Goal: Task Accomplishment & Management: Manage account settings

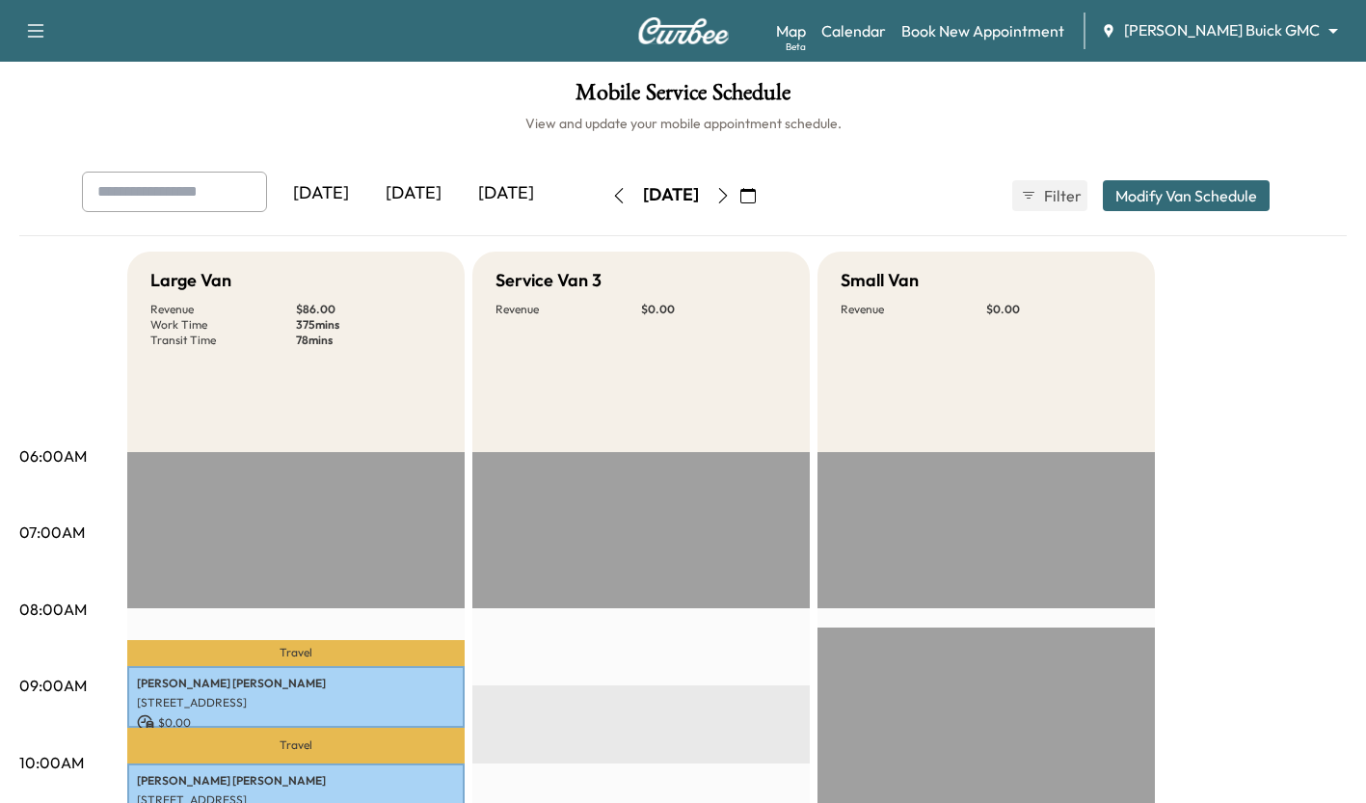
click at [420, 205] on div "[DATE]" at bounding box center [413, 194] width 93 height 44
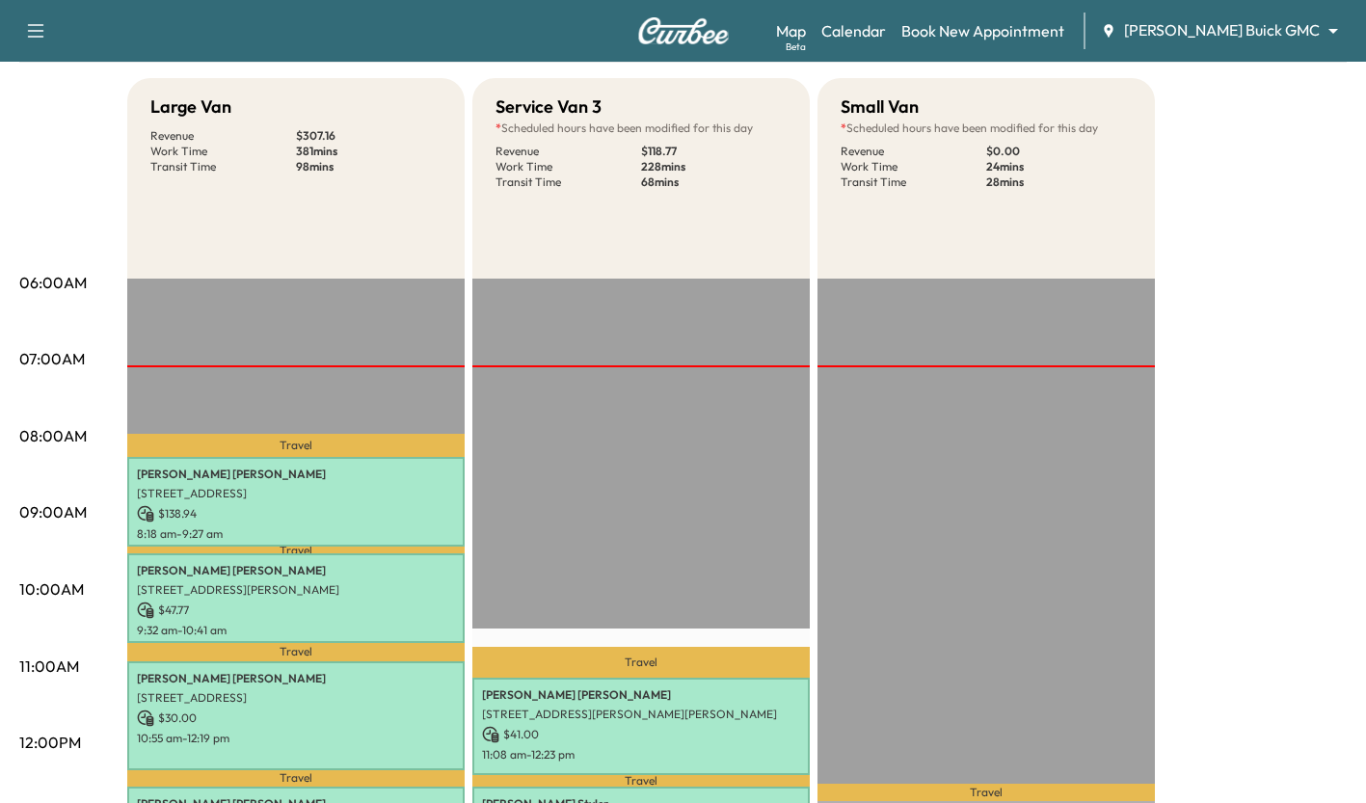
scroll to position [213, 0]
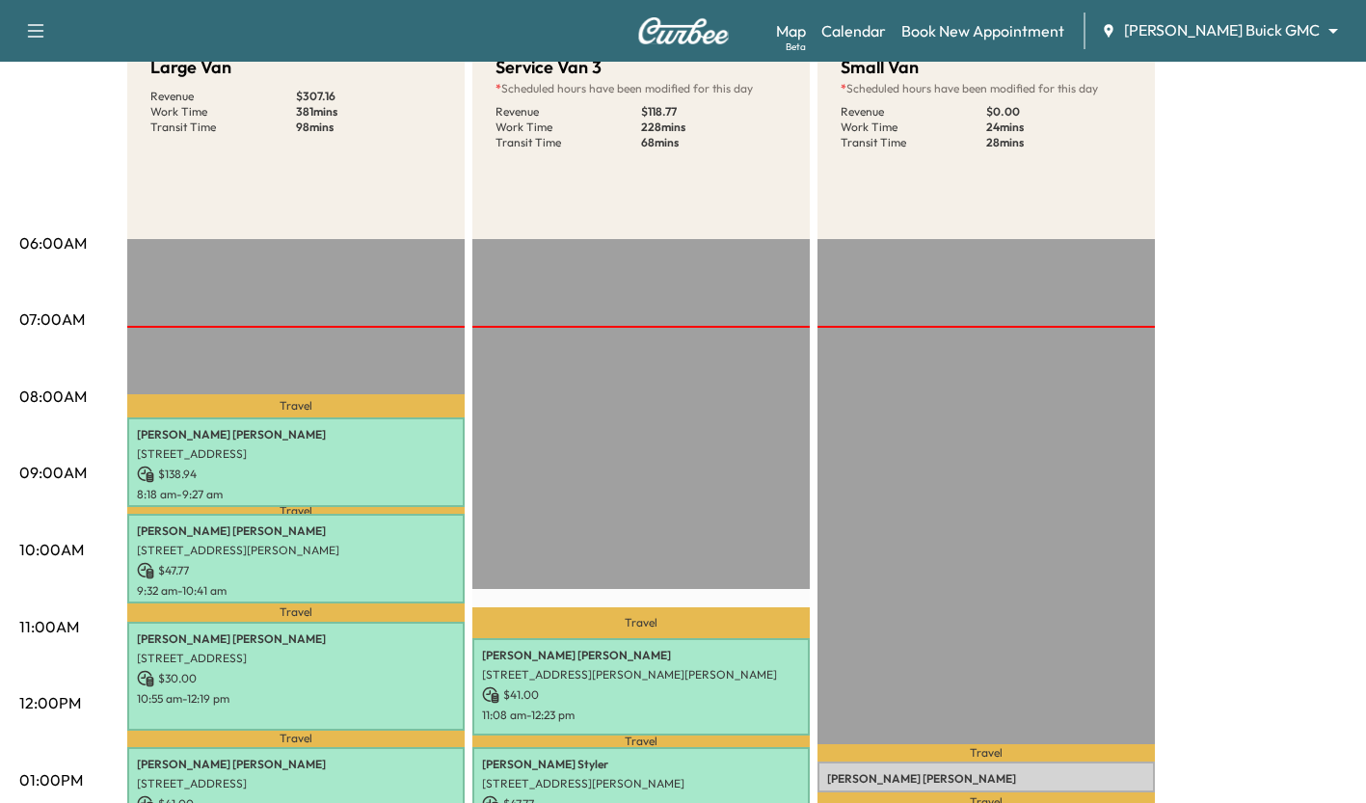
click at [1260, 13] on div "Map Beta Calendar Book New Appointment [PERSON_NAME] Buick GMC ******** ​" at bounding box center [1063, 31] width 574 height 37
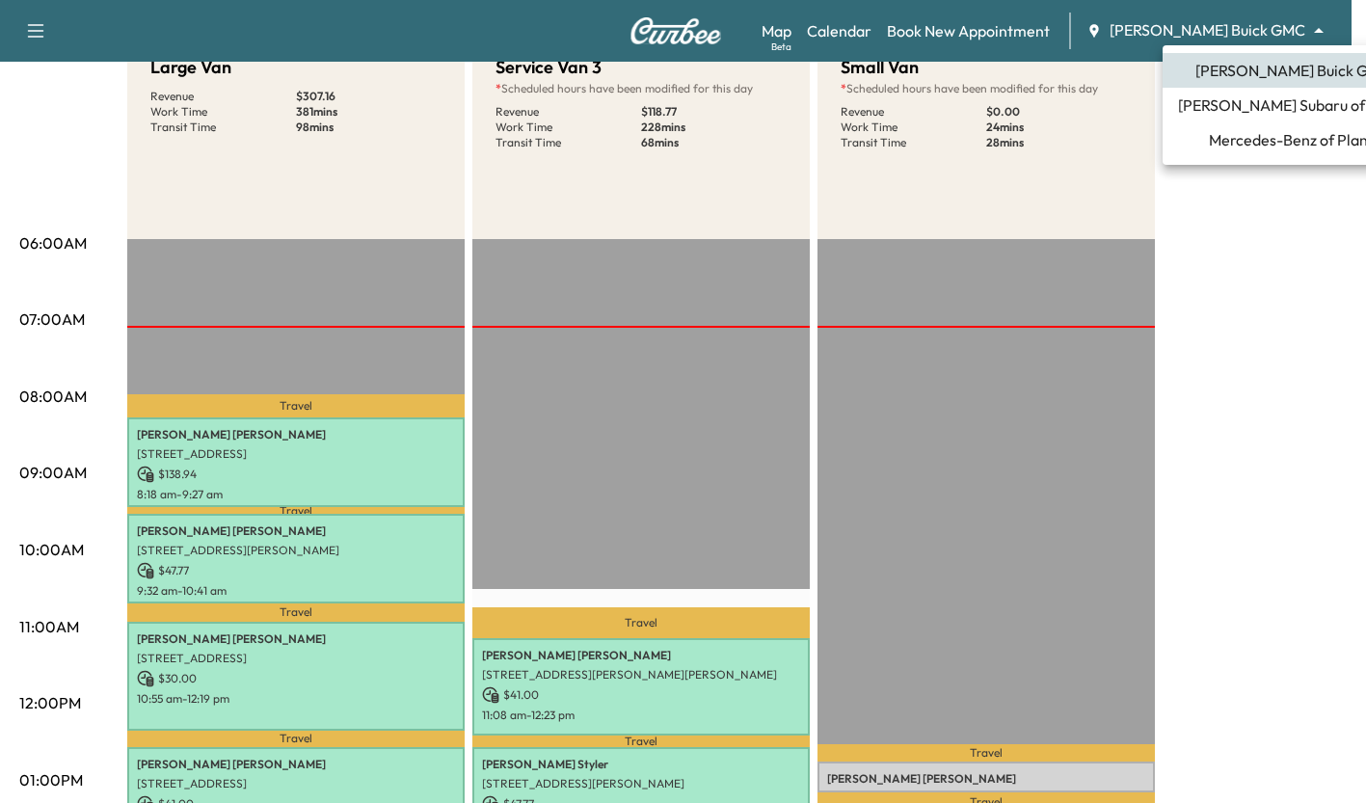
click at [1260, 24] on body "Support Log Out Map Beta Calendar Book New Appointment [PERSON_NAME] Buick GMC …" at bounding box center [683, 188] width 1366 height 803
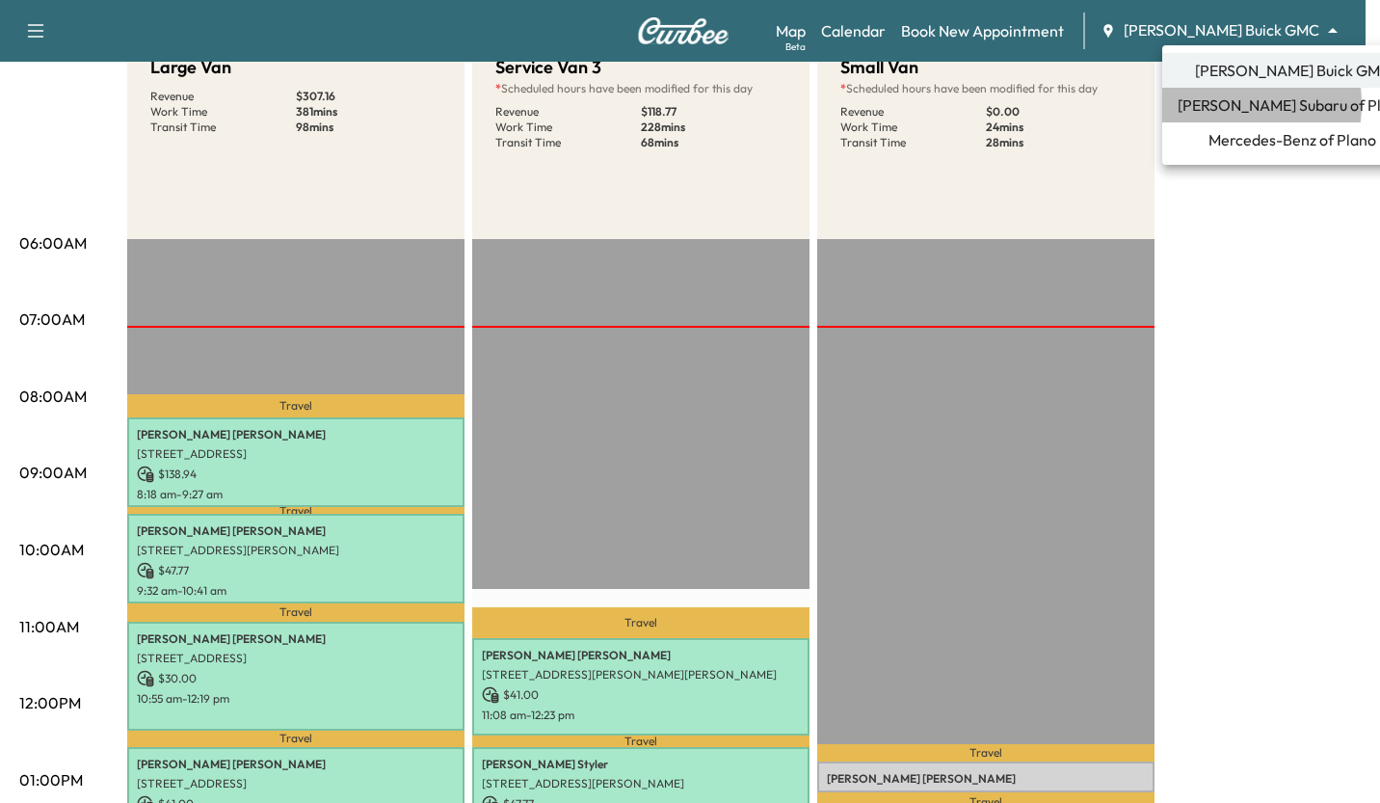
click at [1215, 104] on span "[PERSON_NAME] Subaru of Plano" at bounding box center [1292, 104] width 229 height 23
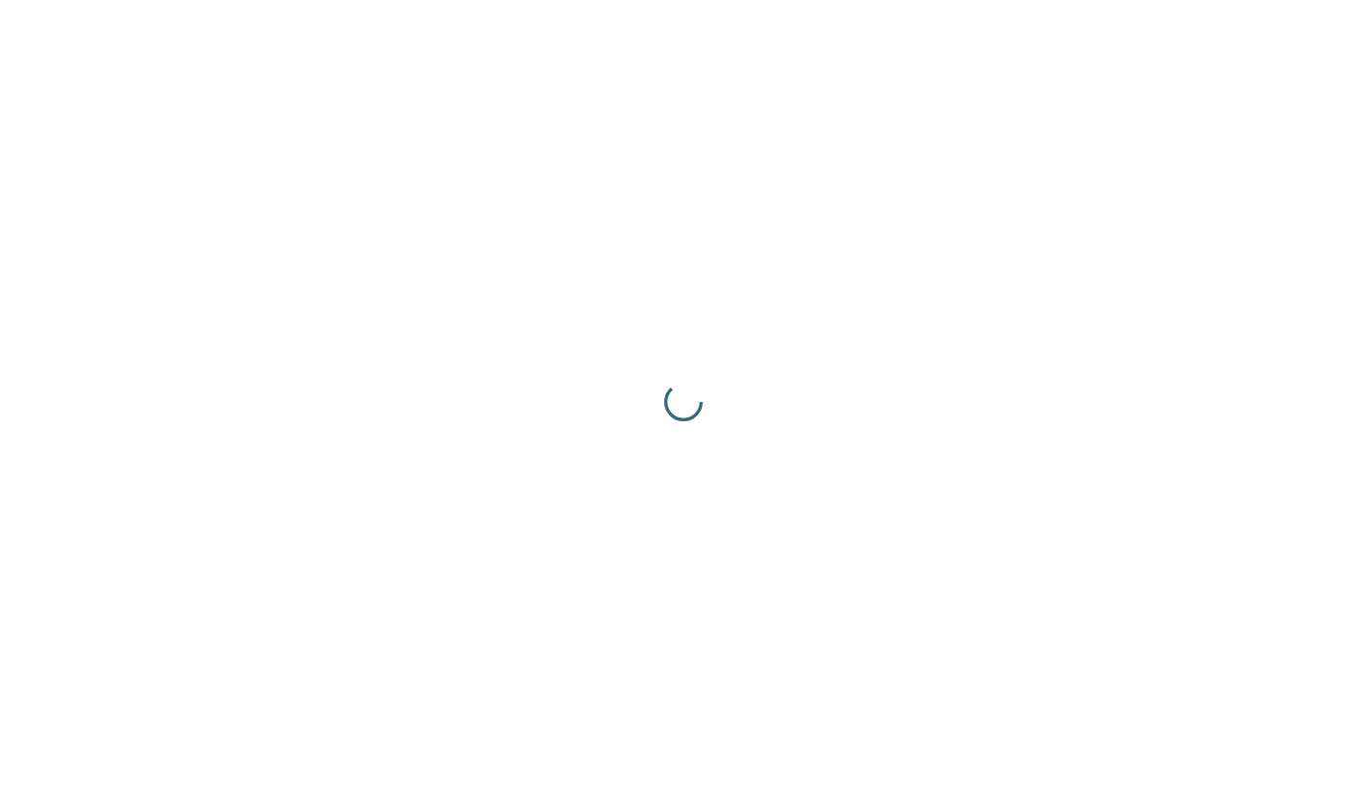
scroll to position [0, 0]
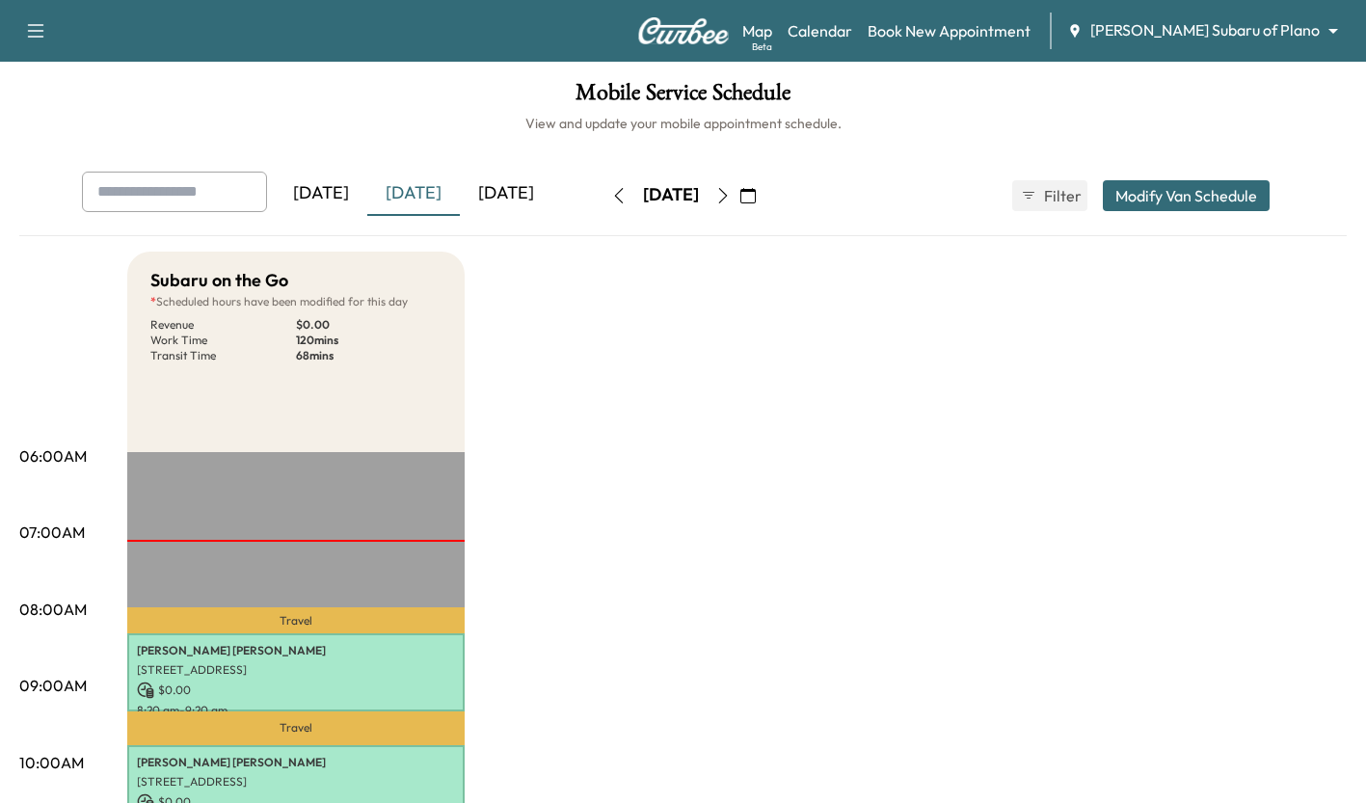
click at [1261, 47] on div "Map Beta Calendar Book New Appointment [PERSON_NAME] Subaru of Plano ******** ​" at bounding box center [1046, 31] width 608 height 37
click at [1279, 42] on div "Map Beta Calendar Book New Appointment [PERSON_NAME] Subaru of Plano ******** ​" at bounding box center [1046, 31] width 608 height 37
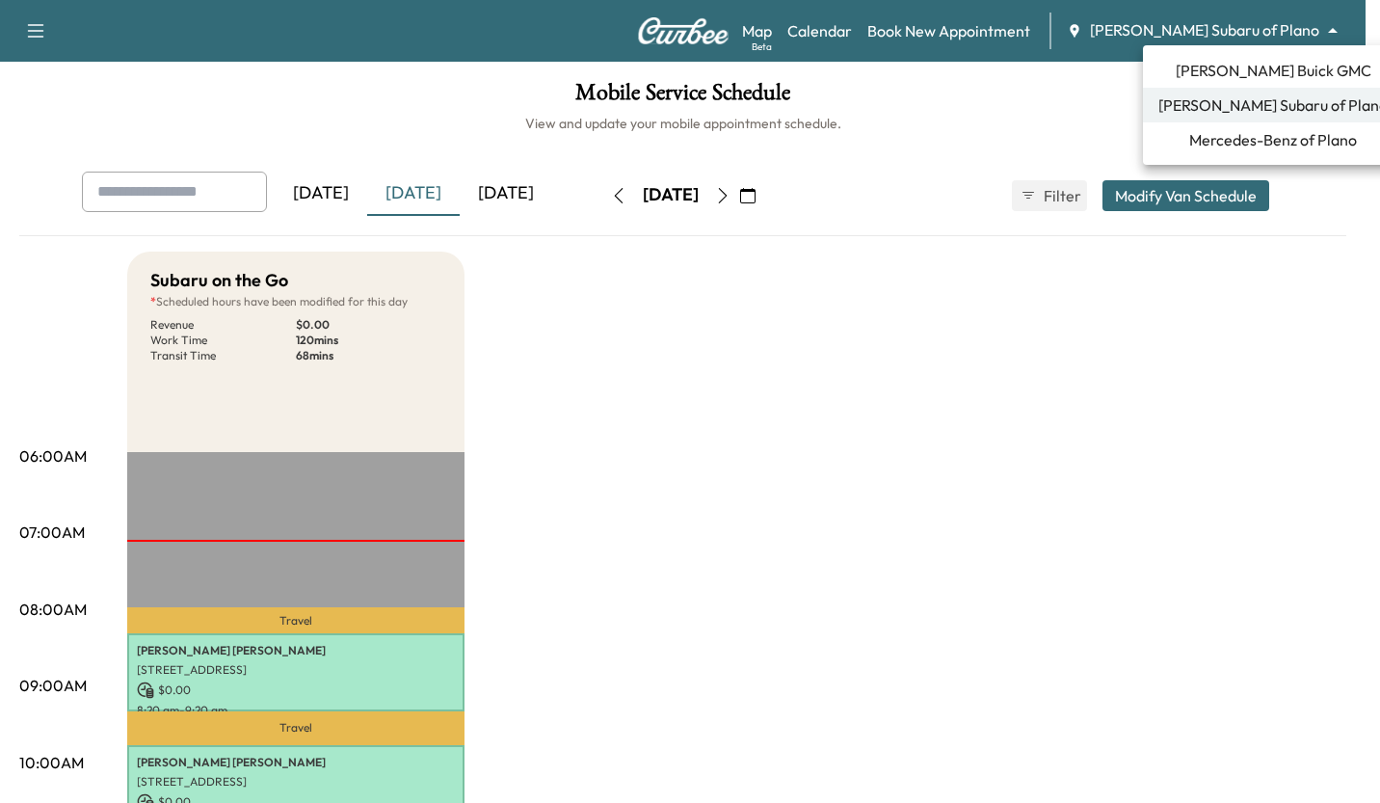
click at [1296, 34] on body "Support Log Out Map Beta Calendar Book New Appointment [PERSON_NAME] Subaru of …" at bounding box center [690, 401] width 1380 height 803
click at [1235, 139] on span "Mercedes-Benz of Plano" at bounding box center [1273, 139] width 168 height 23
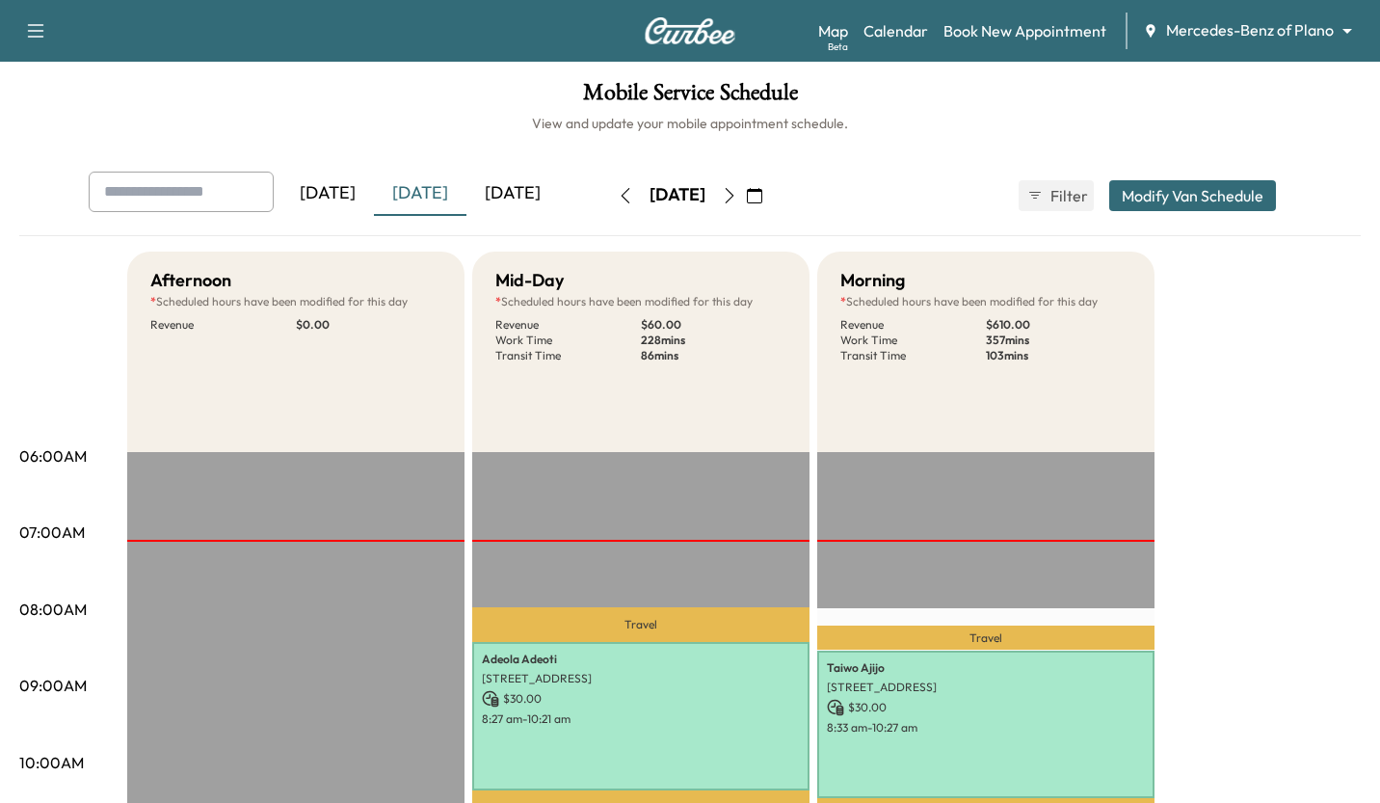
click at [1285, 26] on body "Support Log Out Map Beta Calendar Book New Appointment Mercedes-Benz of Plano *…" at bounding box center [690, 401] width 1380 height 803
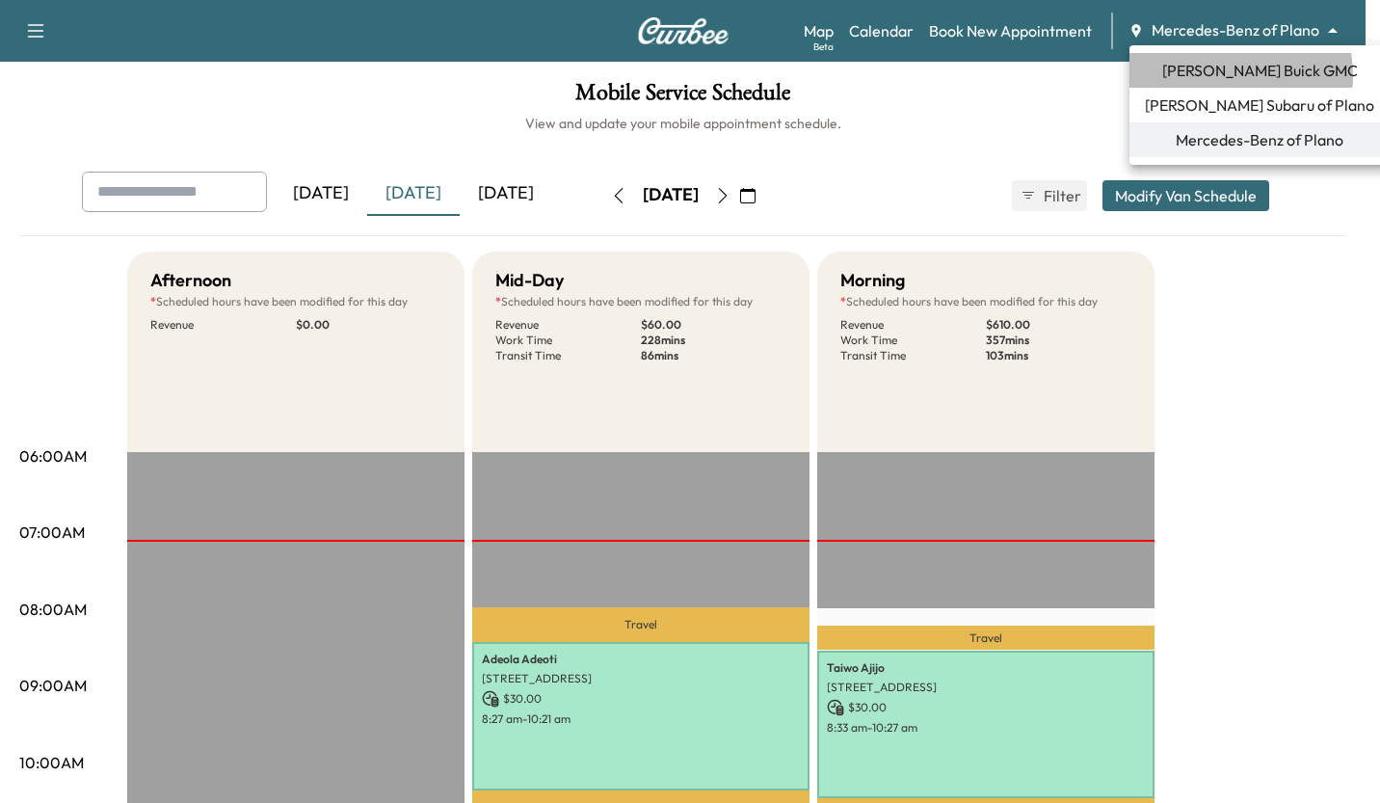
click at [1217, 75] on span "[PERSON_NAME] Buick GMC" at bounding box center [1260, 70] width 196 height 23
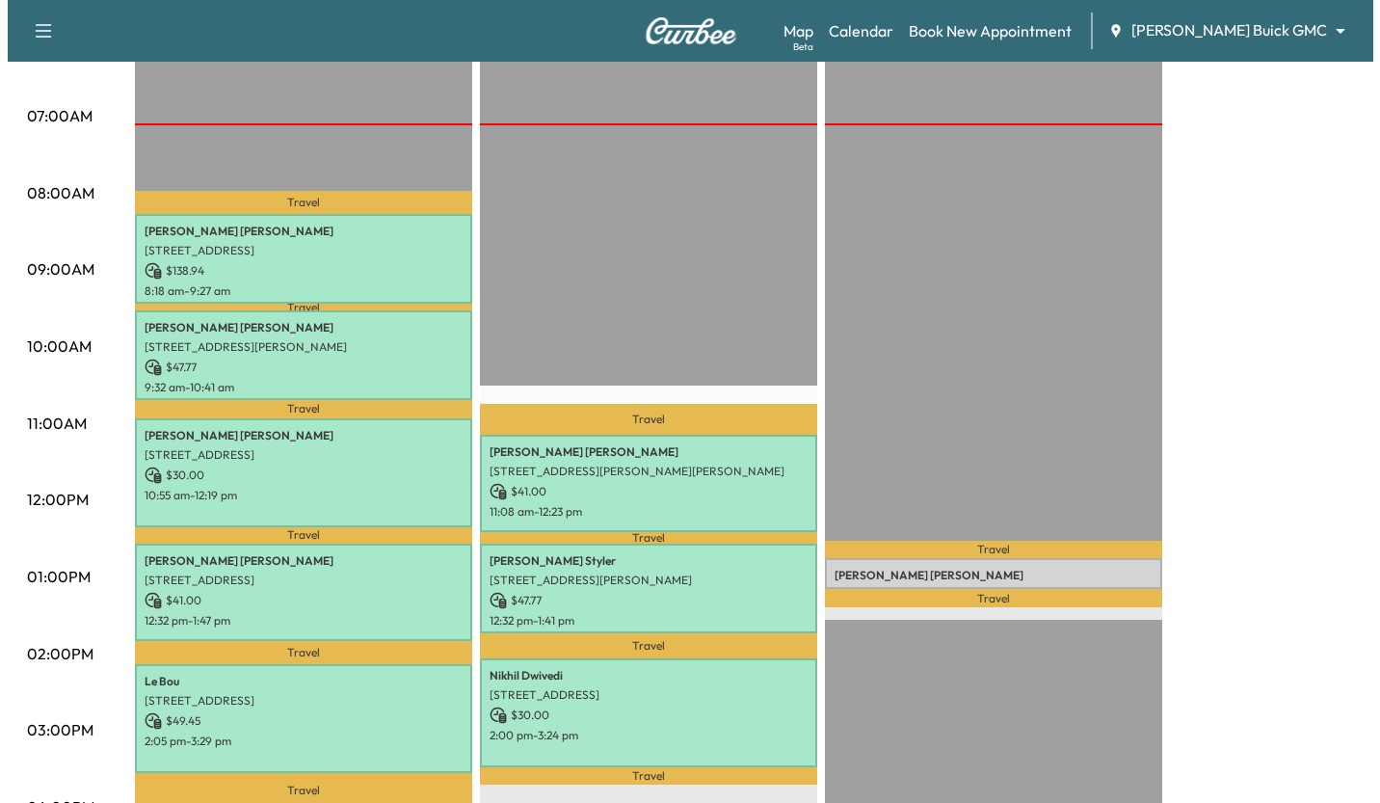
scroll to position [388, 0]
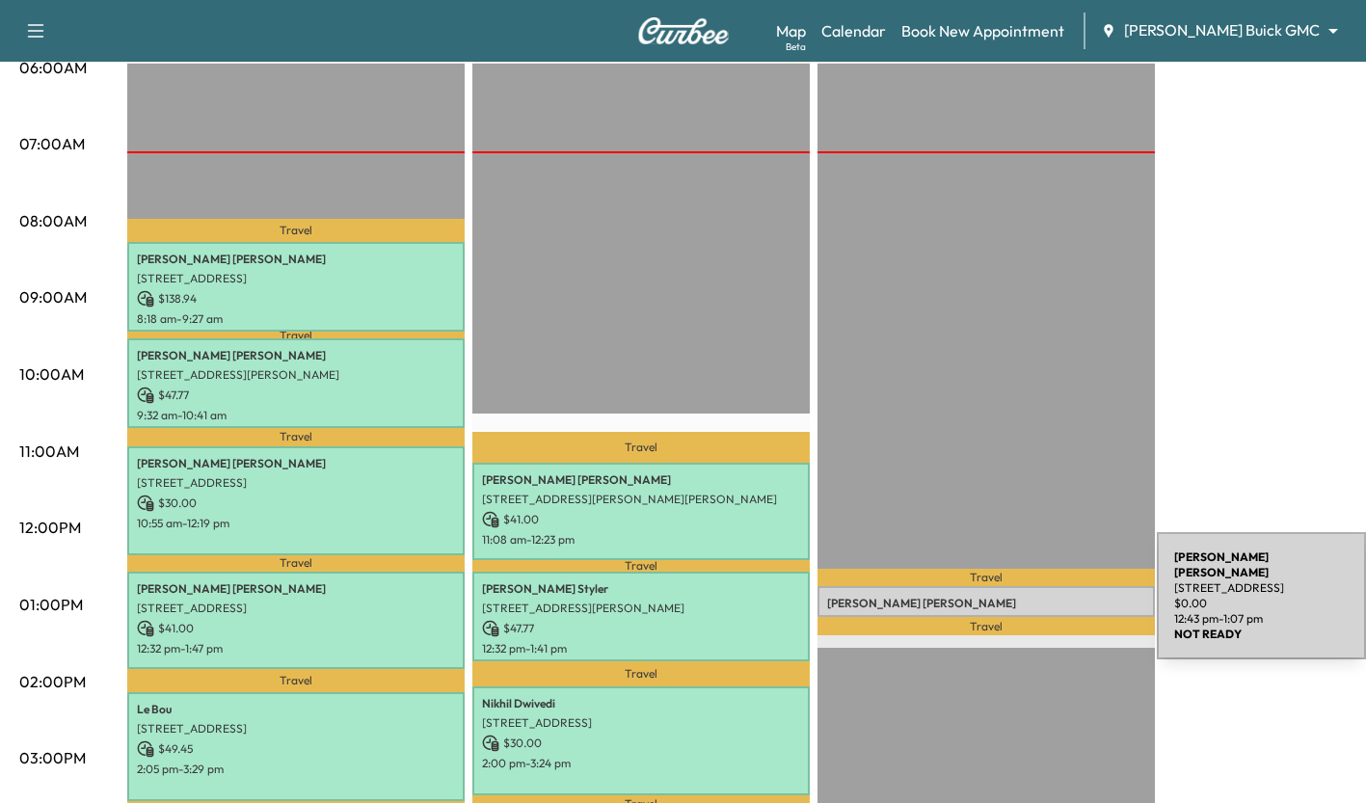
click at [1012, 600] on p "[PERSON_NAME]" at bounding box center [986, 603] width 318 height 15
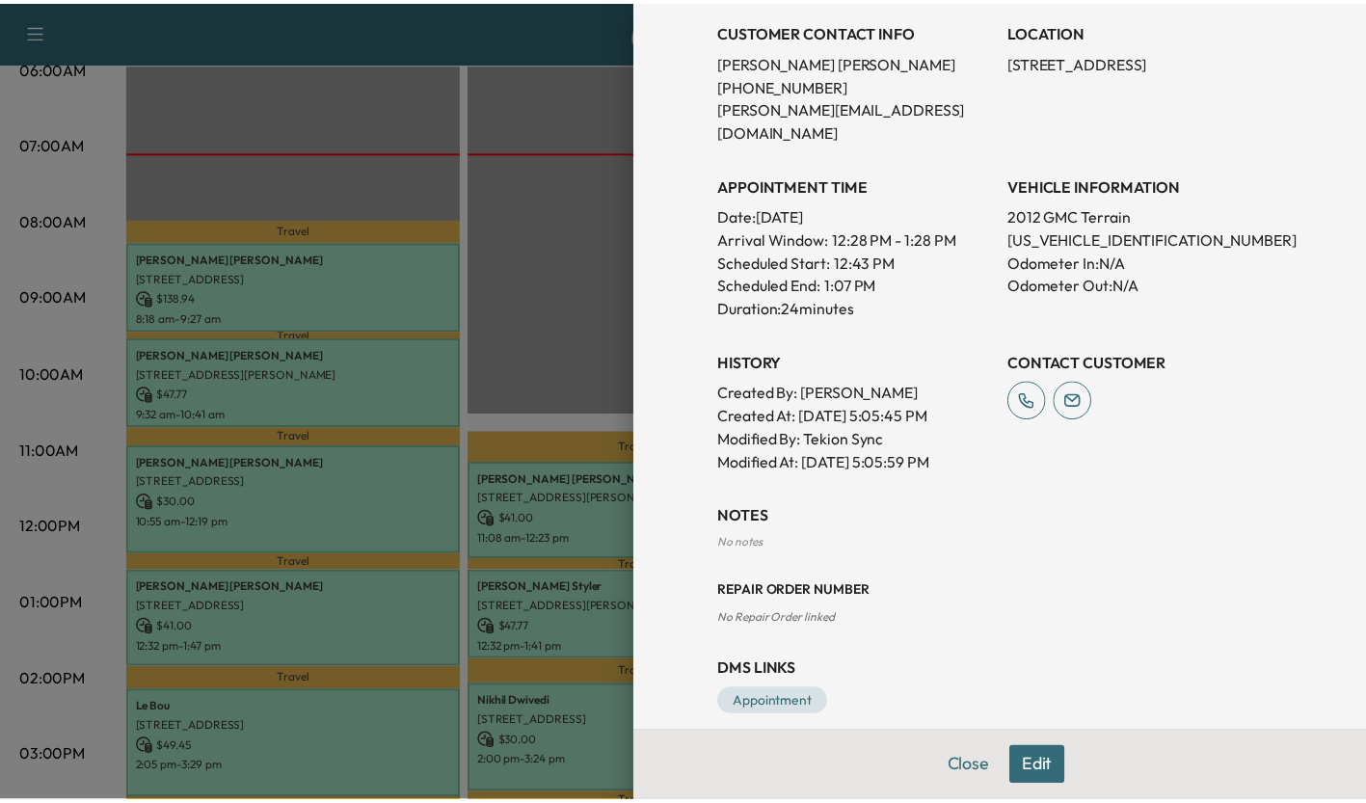
scroll to position [0, 0]
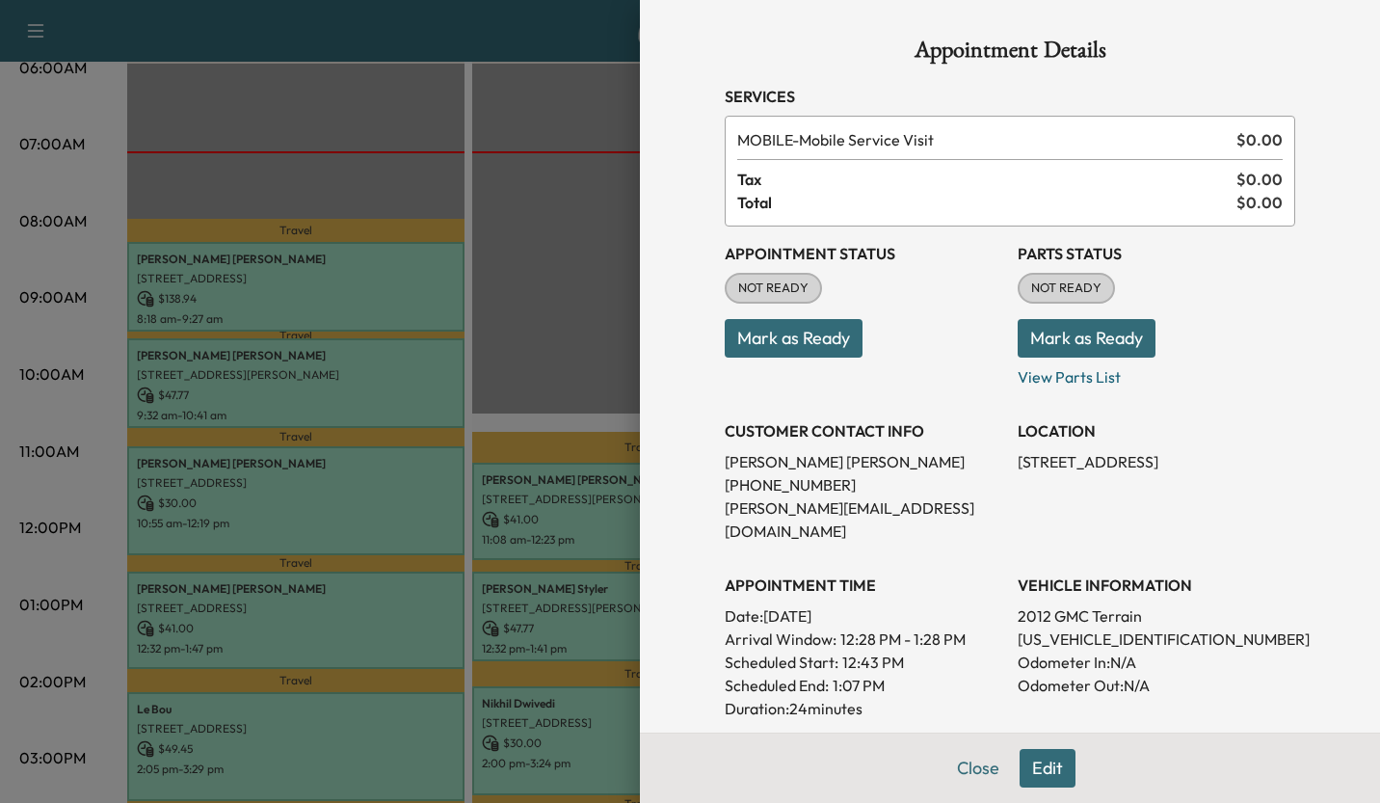
click at [555, 94] on div at bounding box center [690, 401] width 1380 height 803
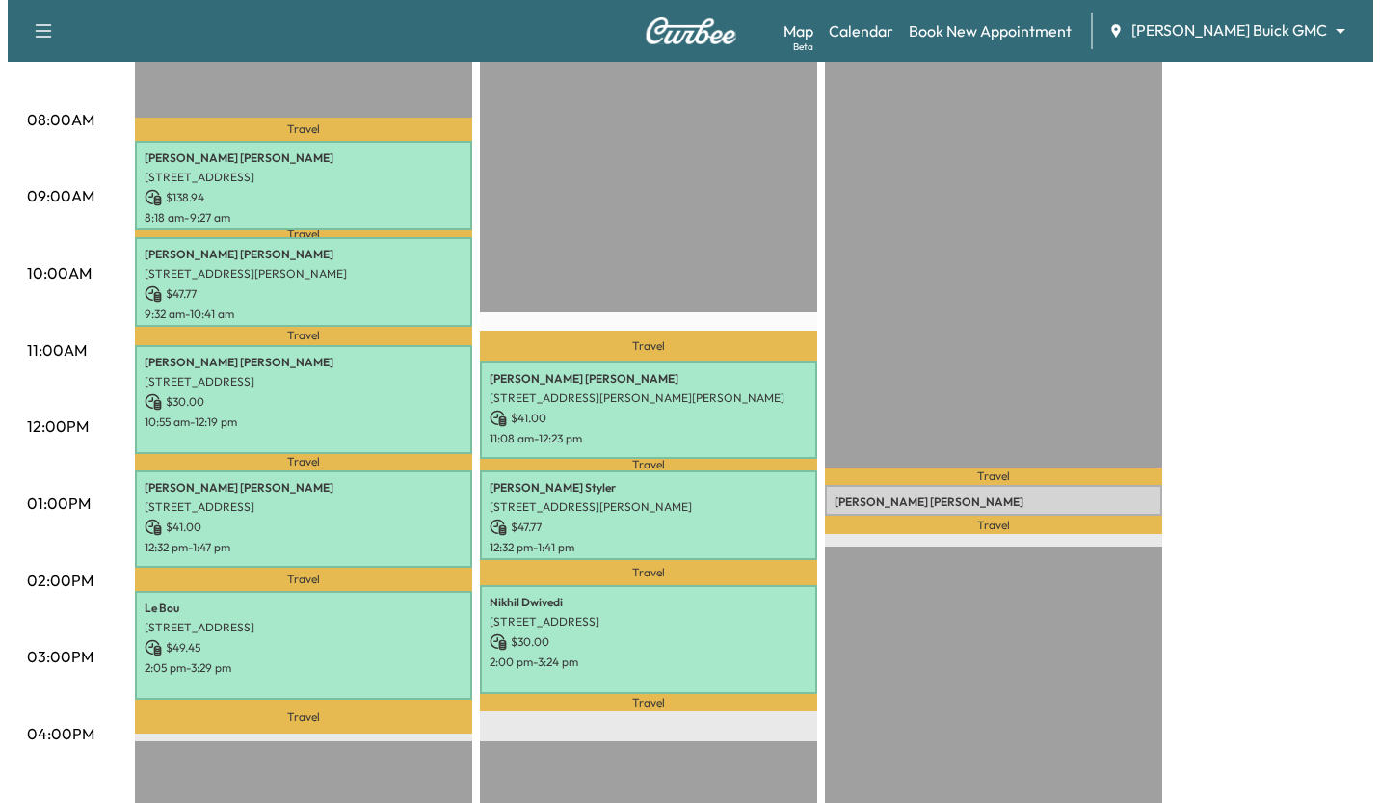
scroll to position [490, 0]
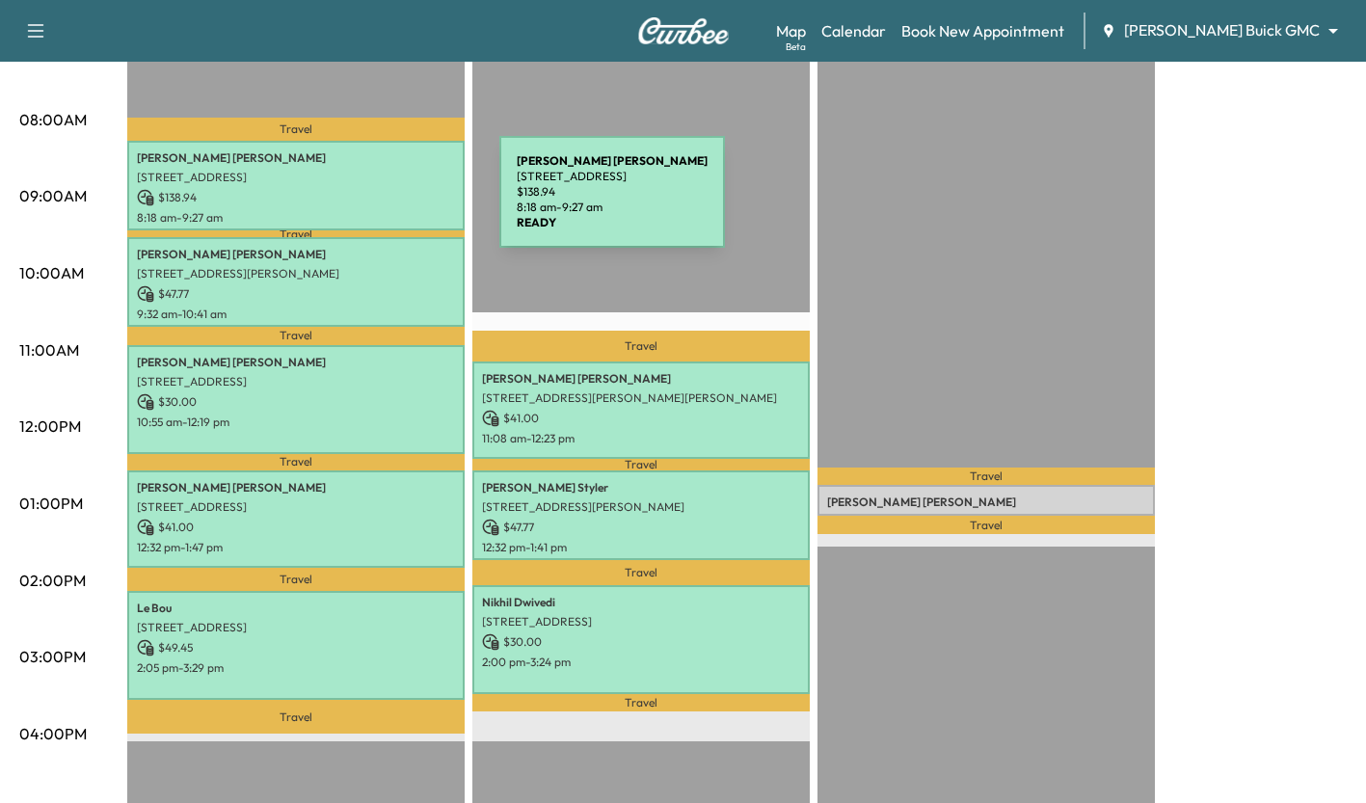
click at [355, 203] on p "$ 138.94" at bounding box center [296, 197] width 318 height 17
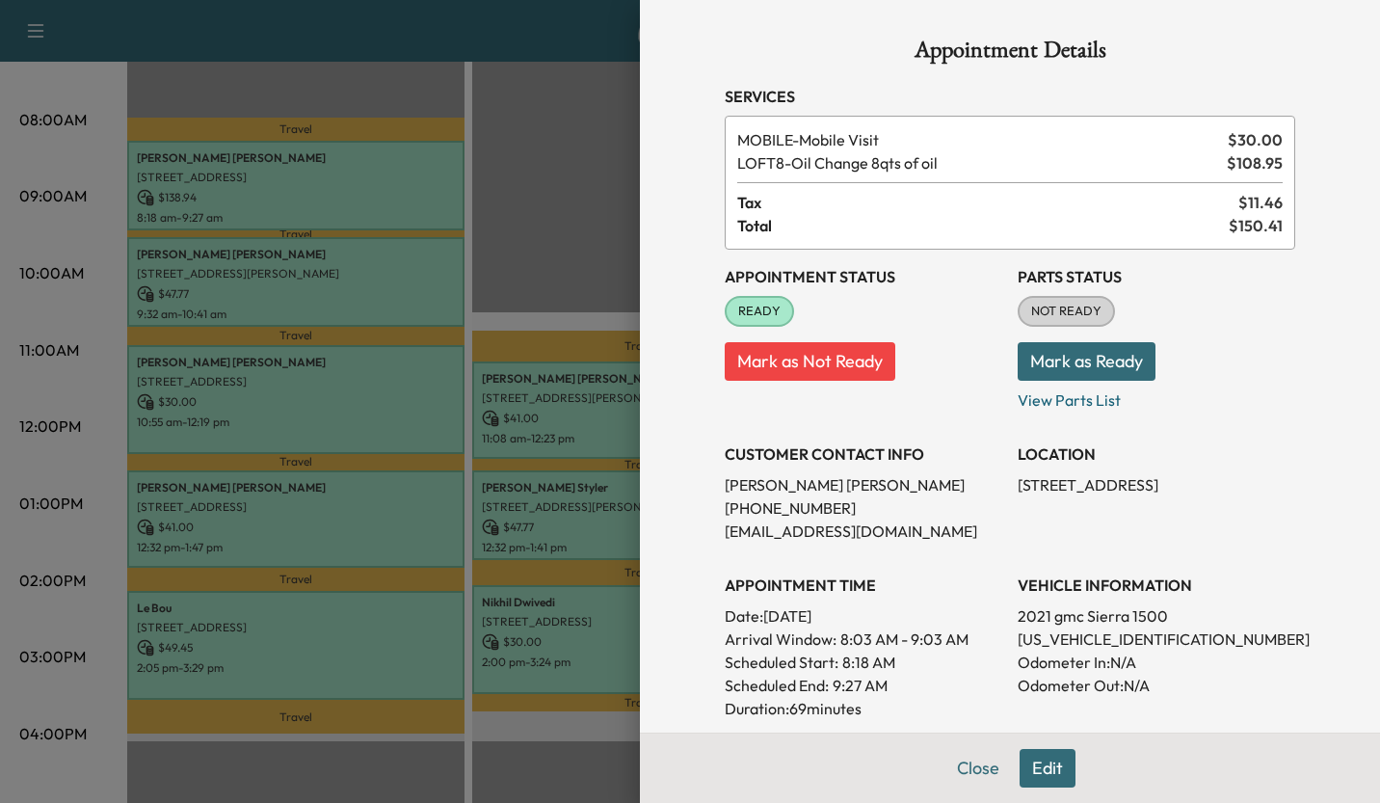
click at [559, 236] on div at bounding box center [690, 401] width 1380 height 803
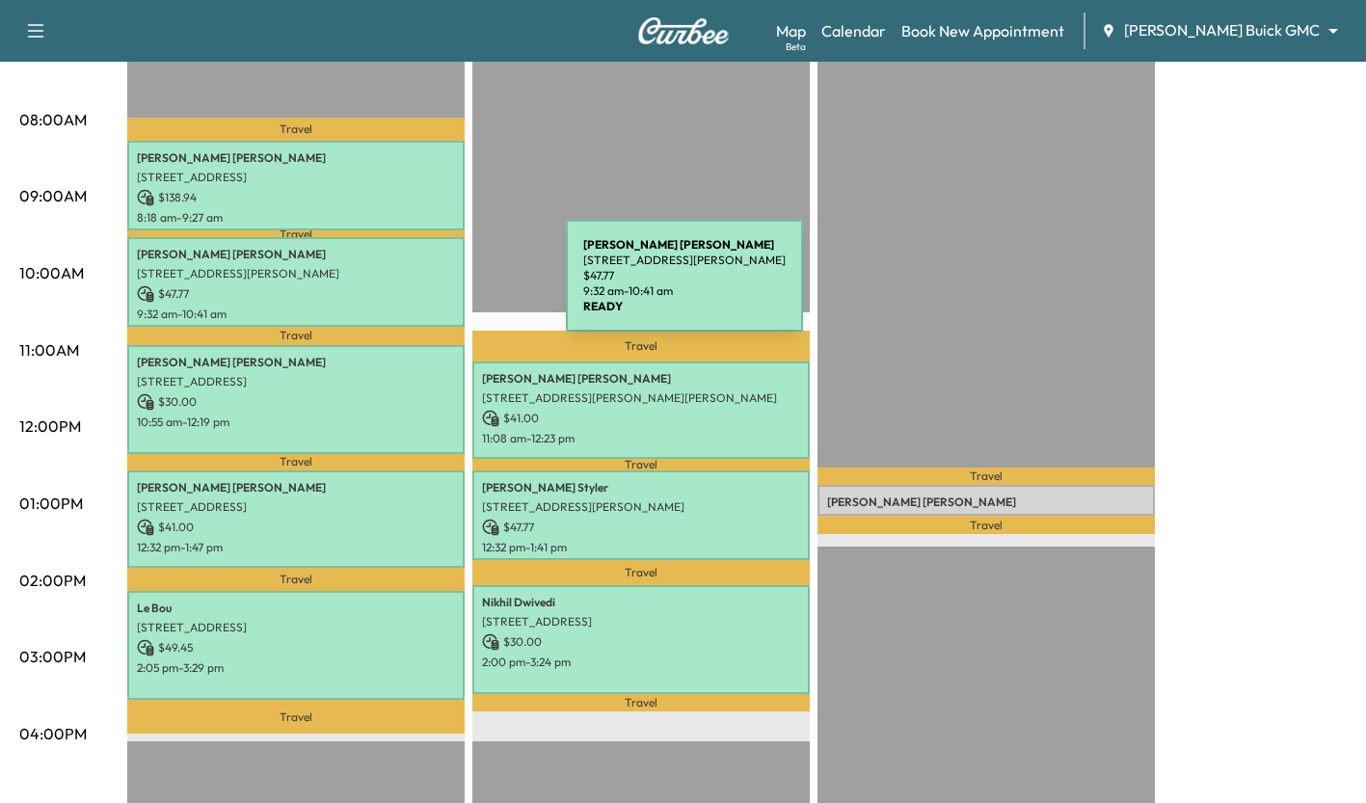
click at [421, 287] on p "$ 47.77" at bounding box center [296, 293] width 318 height 17
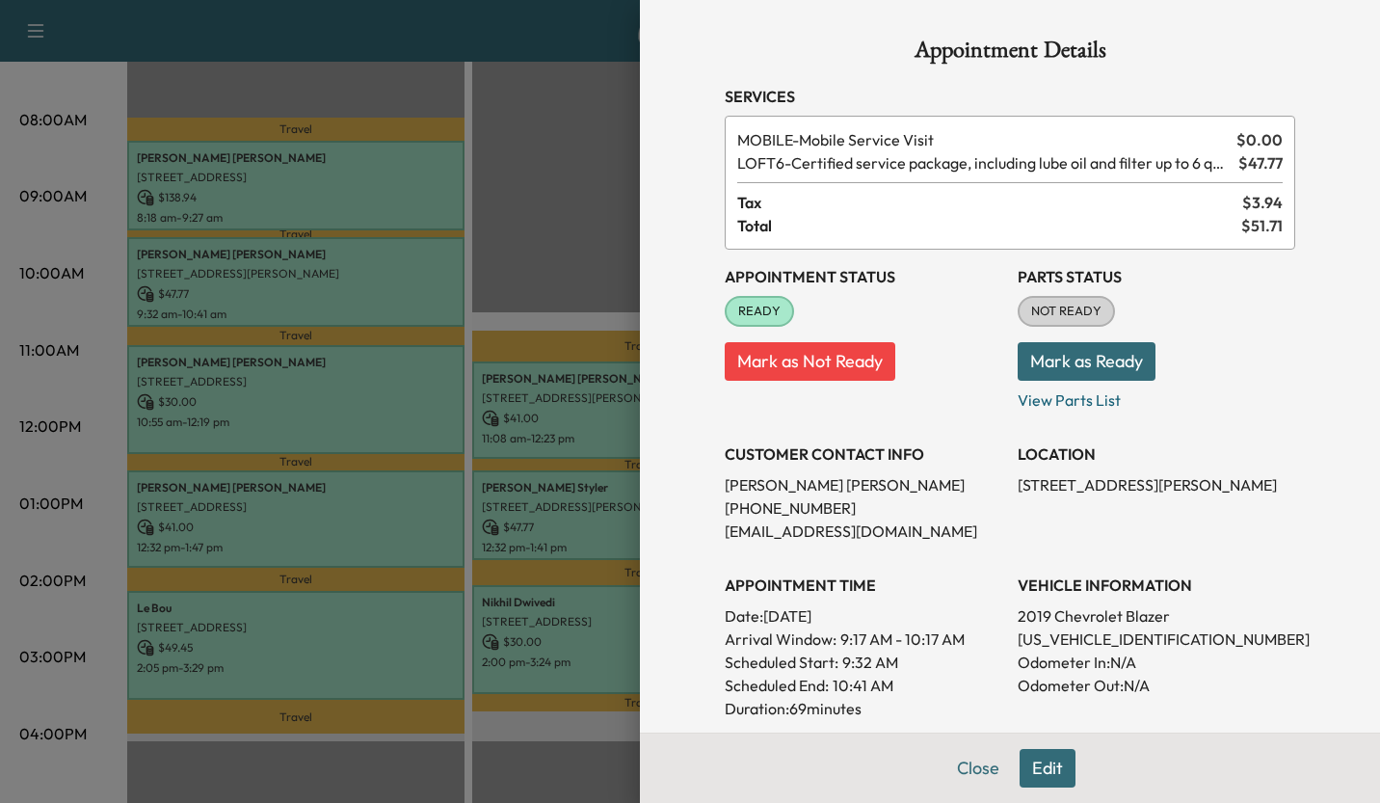
click at [564, 245] on div at bounding box center [690, 401] width 1380 height 803
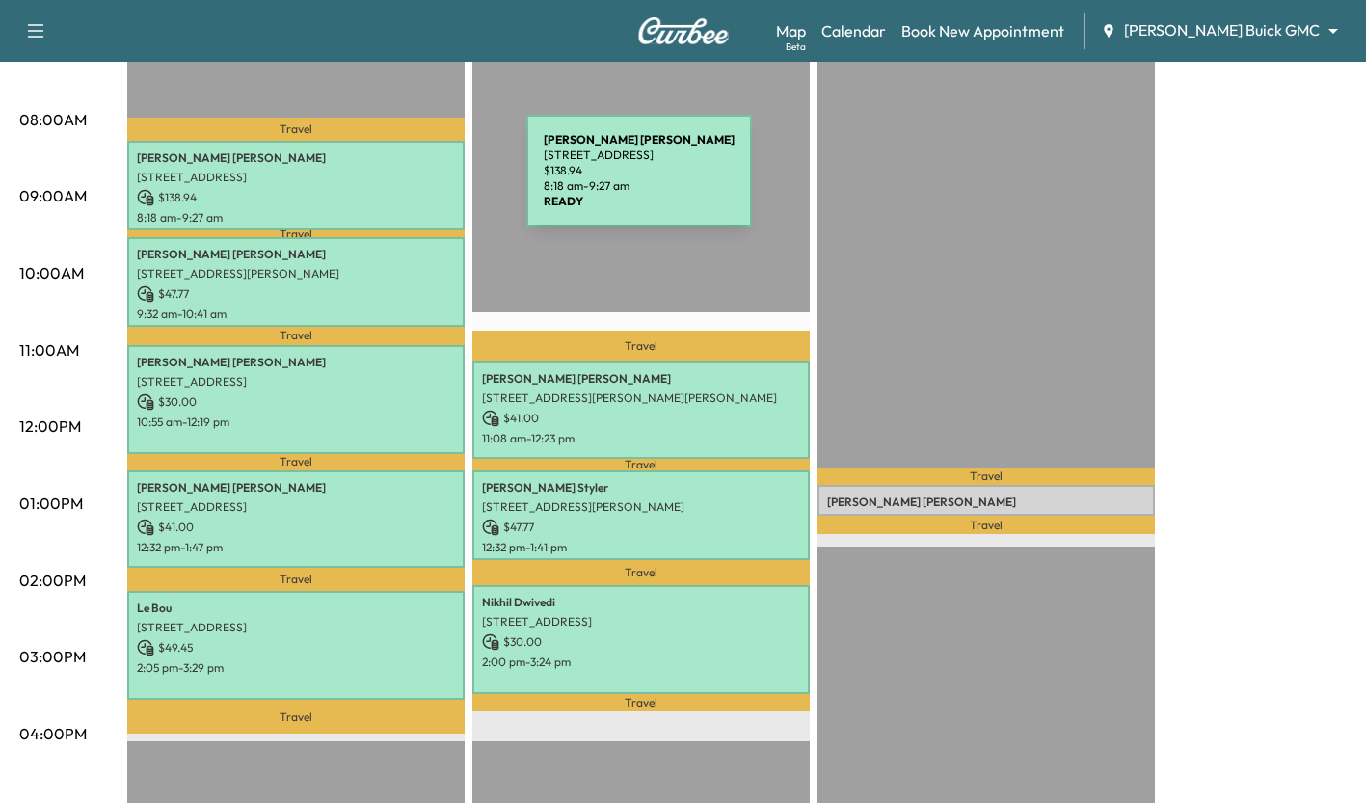
click at [382, 182] on p "[STREET_ADDRESS]" at bounding box center [296, 177] width 318 height 15
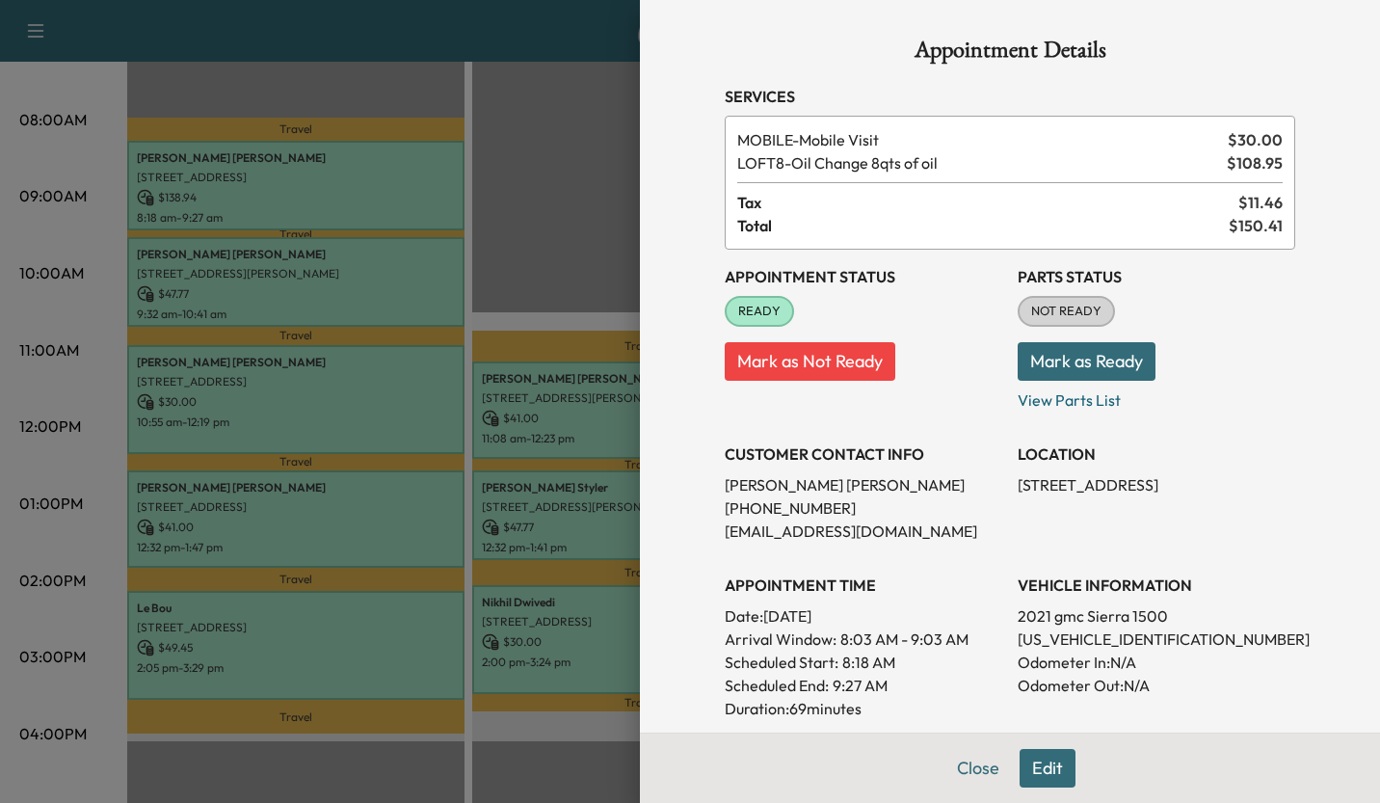
click at [570, 220] on div at bounding box center [690, 401] width 1380 height 803
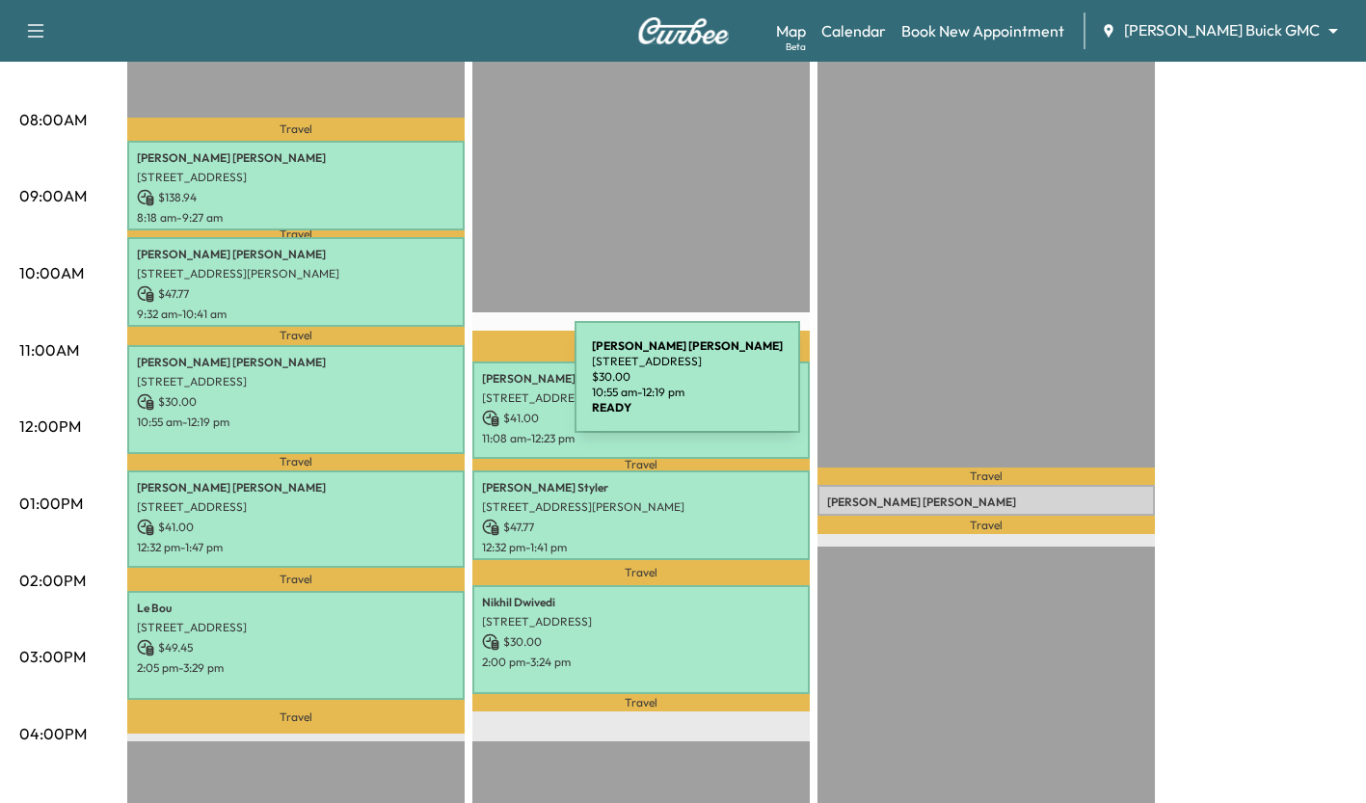
click at [430, 393] on p "$ 30.00" at bounding box center [296, 401] width 318 height 17
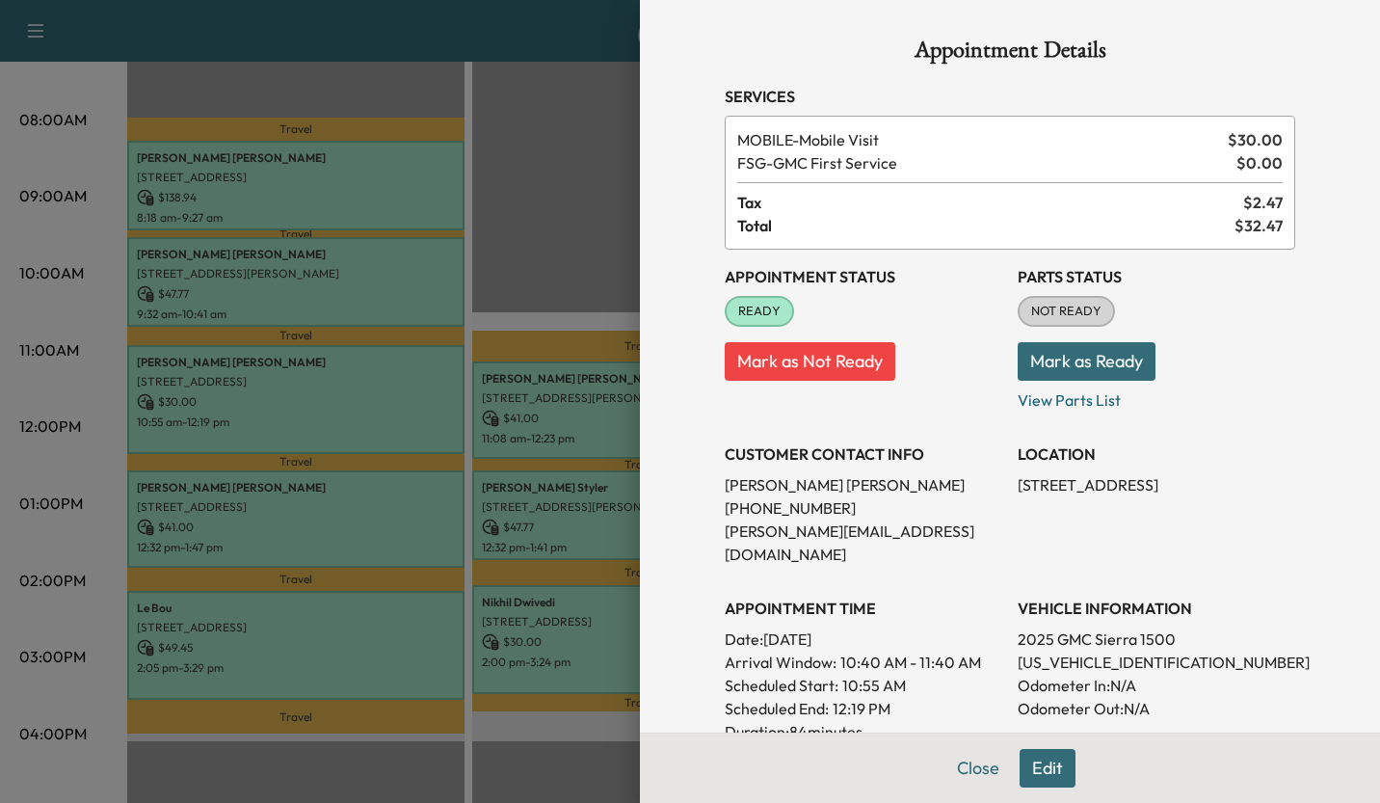
click at [559, 280] on div at bounding box center [690, 401] width 1380 height 803
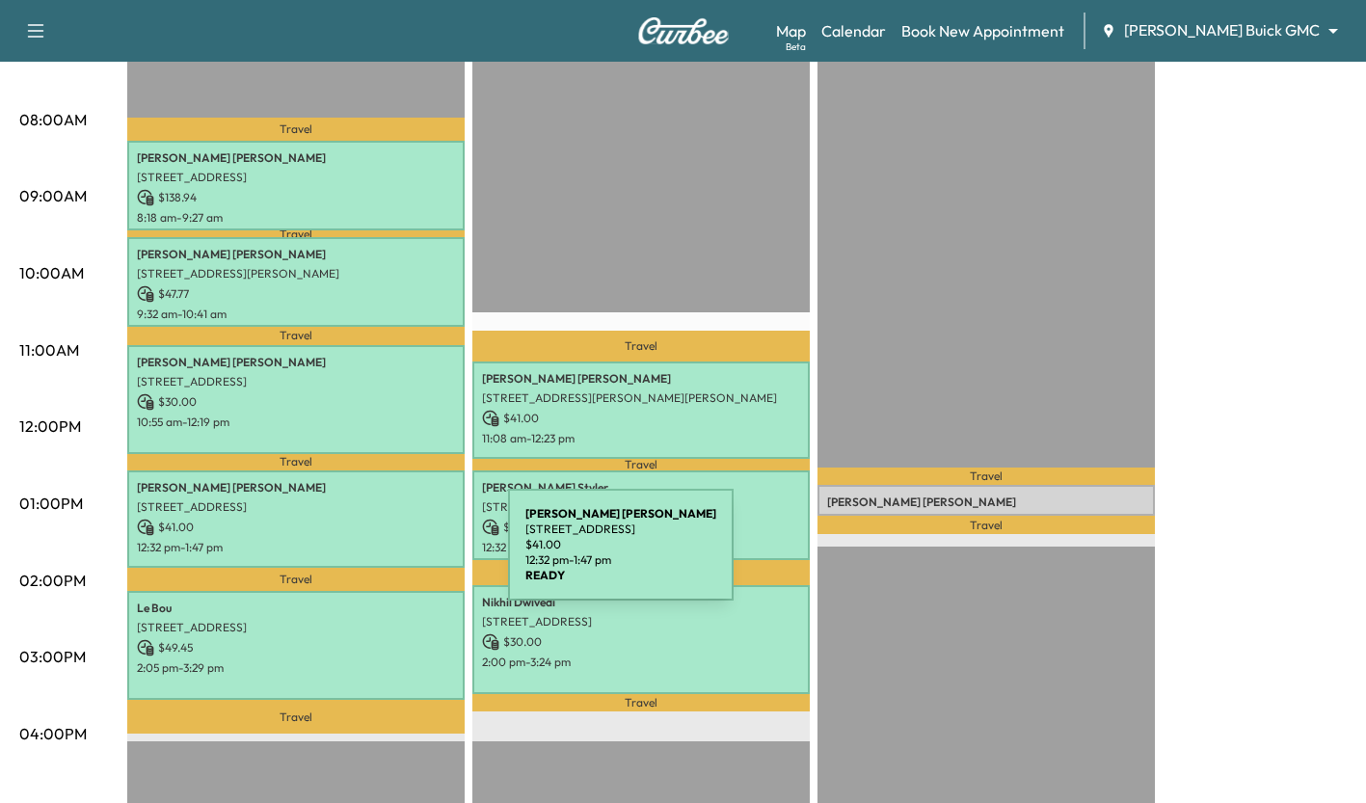
click at [363, 556] on div "[PERSON_NAME] [STREET_ADDRESS] $ 41.00 12:32 pm - 1:47 pm" at bounding box center [295, 518] width 337 height 97
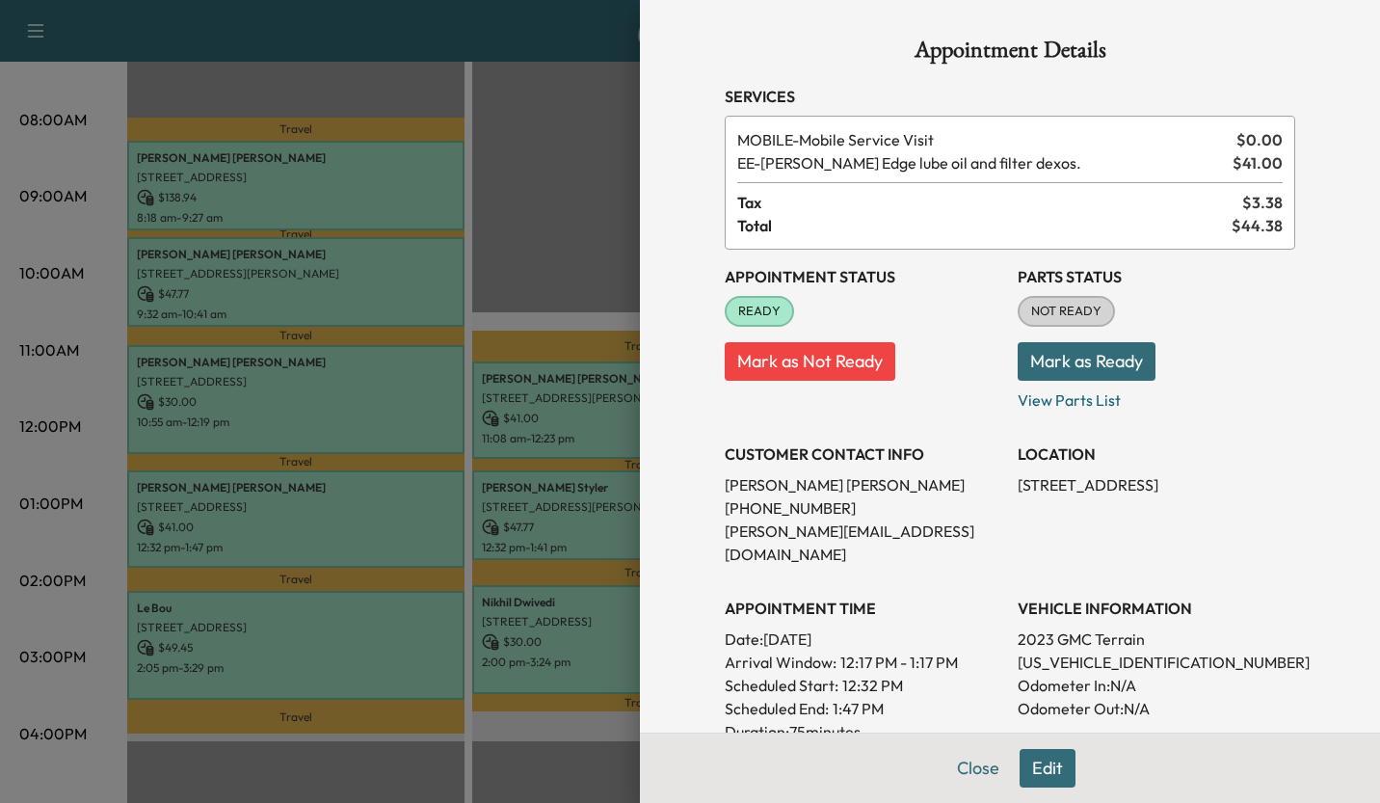
click at [559, 251] on div at bounding box center [690, 401] width 1380 height 803
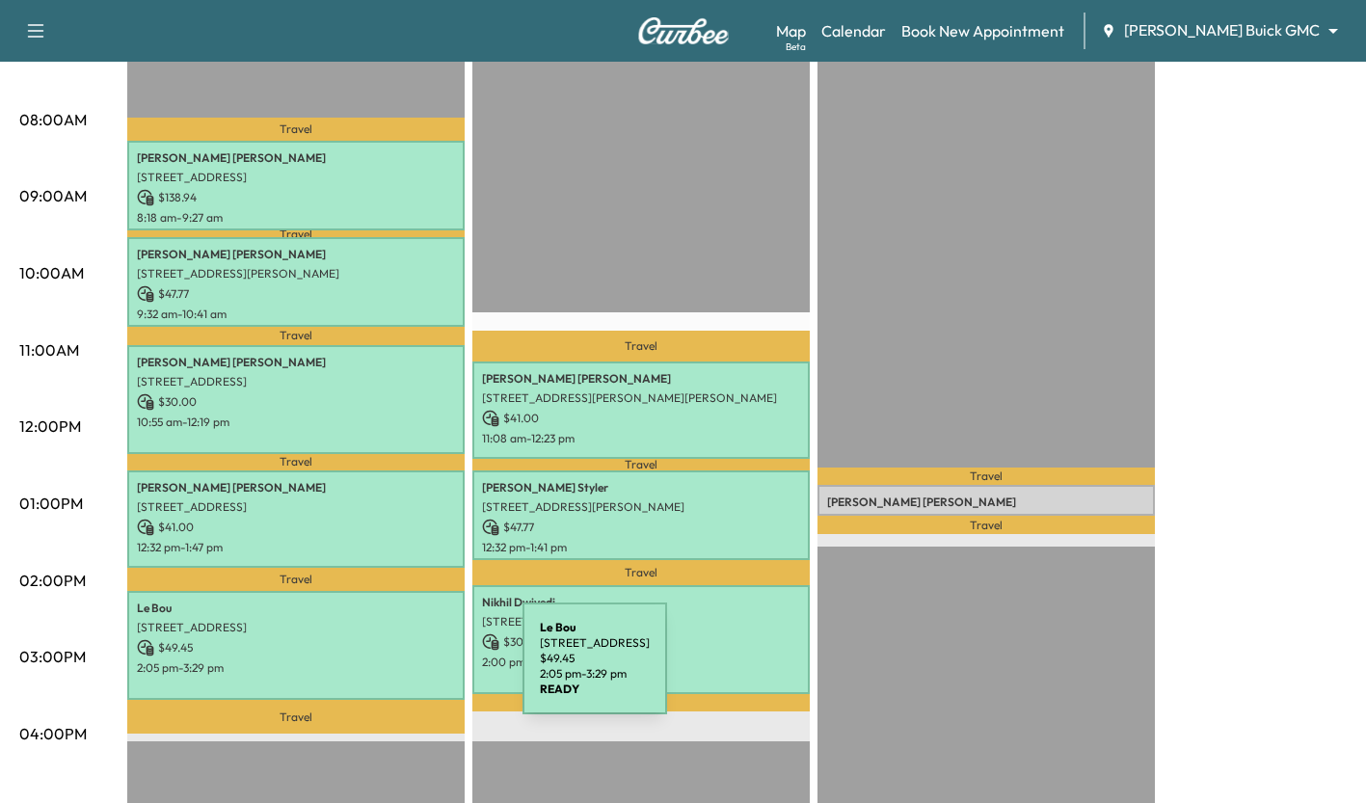
click at [378, 670] on div "[GEOGRAPHIC_DATA][STREET_ADDRESS][GEOGRAPHIC_DATA] $ 49.45 2:05 pm - 3:29 pm" at bounding box center [295, 645] width 337 height 109
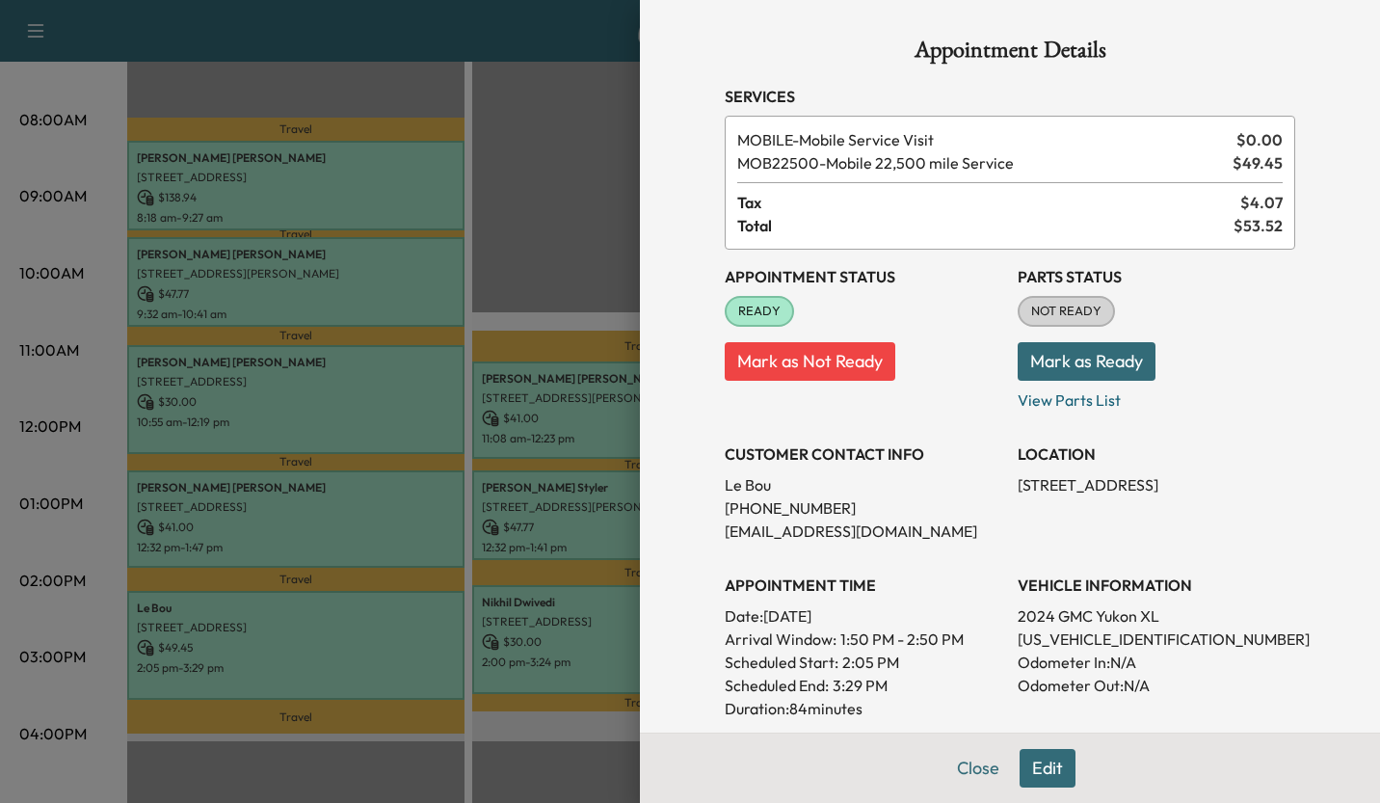
click at [562, 256] on div at bounding box center [690, 401] width 1380 height 803
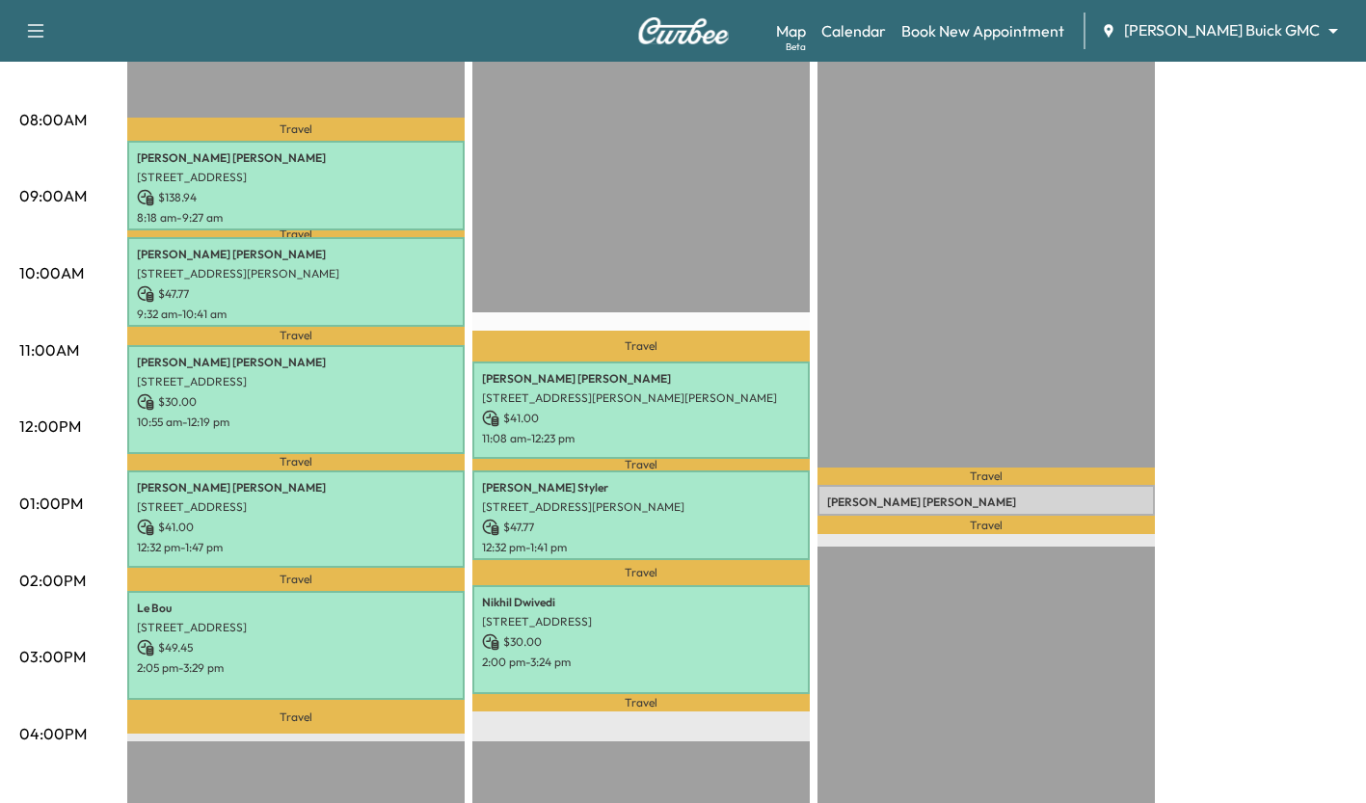
click at [900, 516] on p "Travel" at bounding box center [985, 525] width 337 height 18
click at [898, 503] on p "[PERSON_NAME]" at bounding box center [986, 501] width 318 height 15
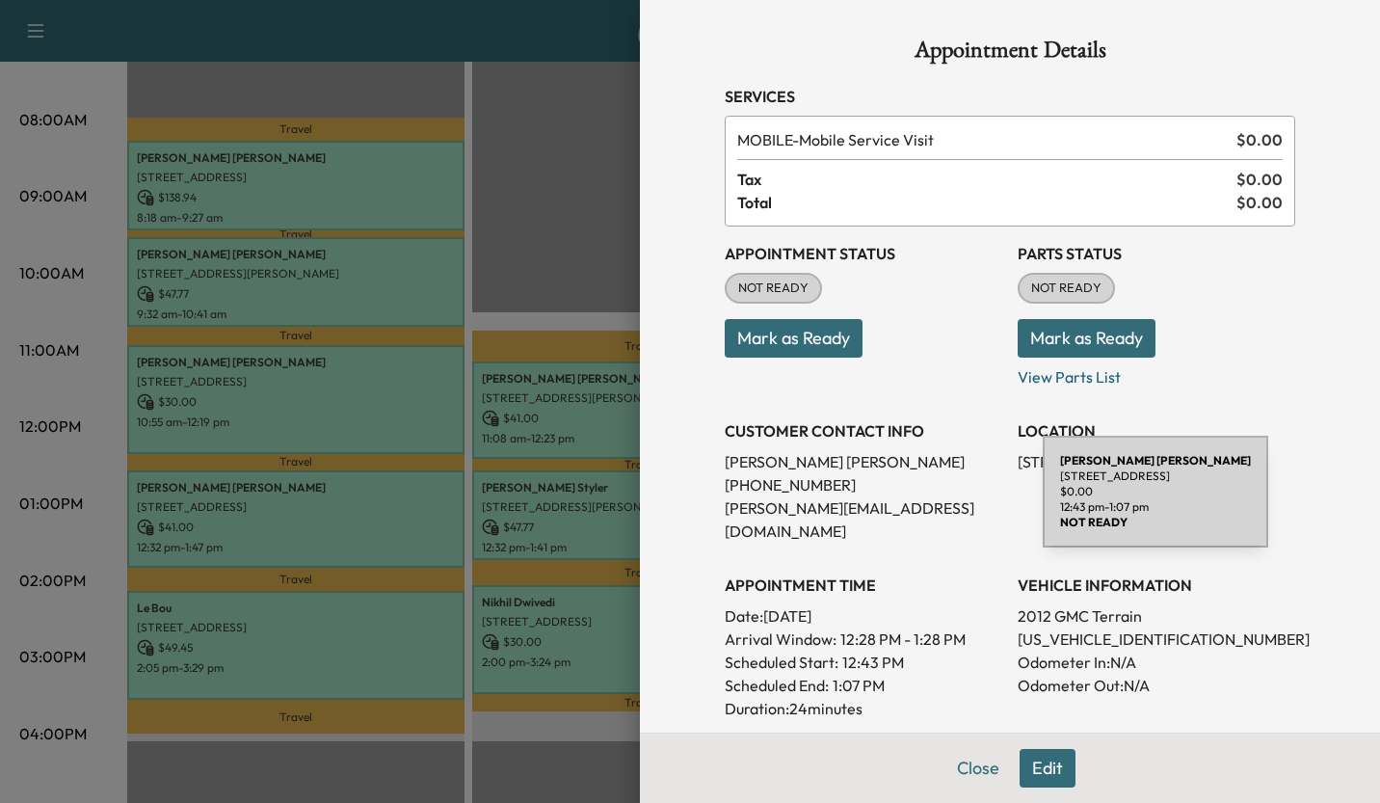
click at [1030, 767] on button "Edit" at bounding box center [1048, 768] width 56 height 39
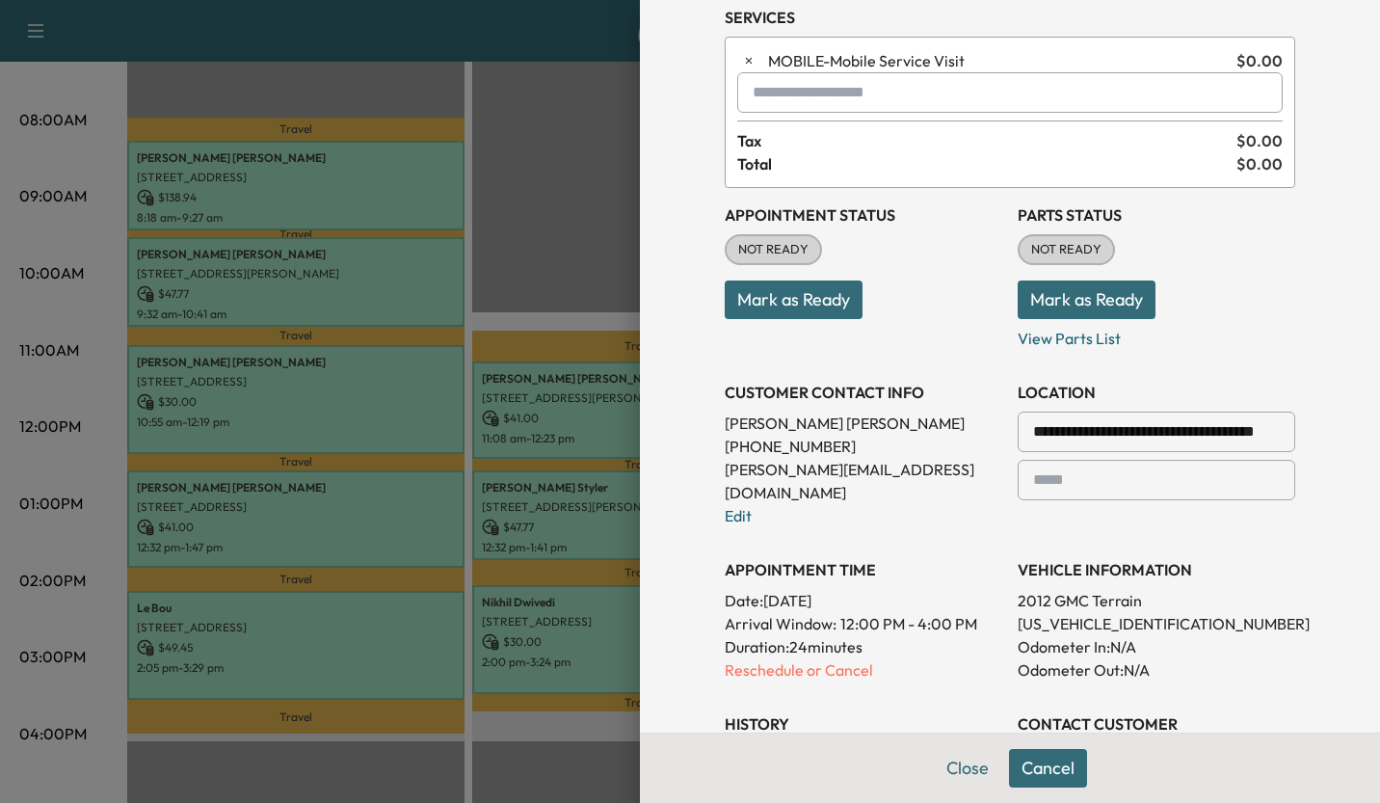
scroll to position [280, 0]
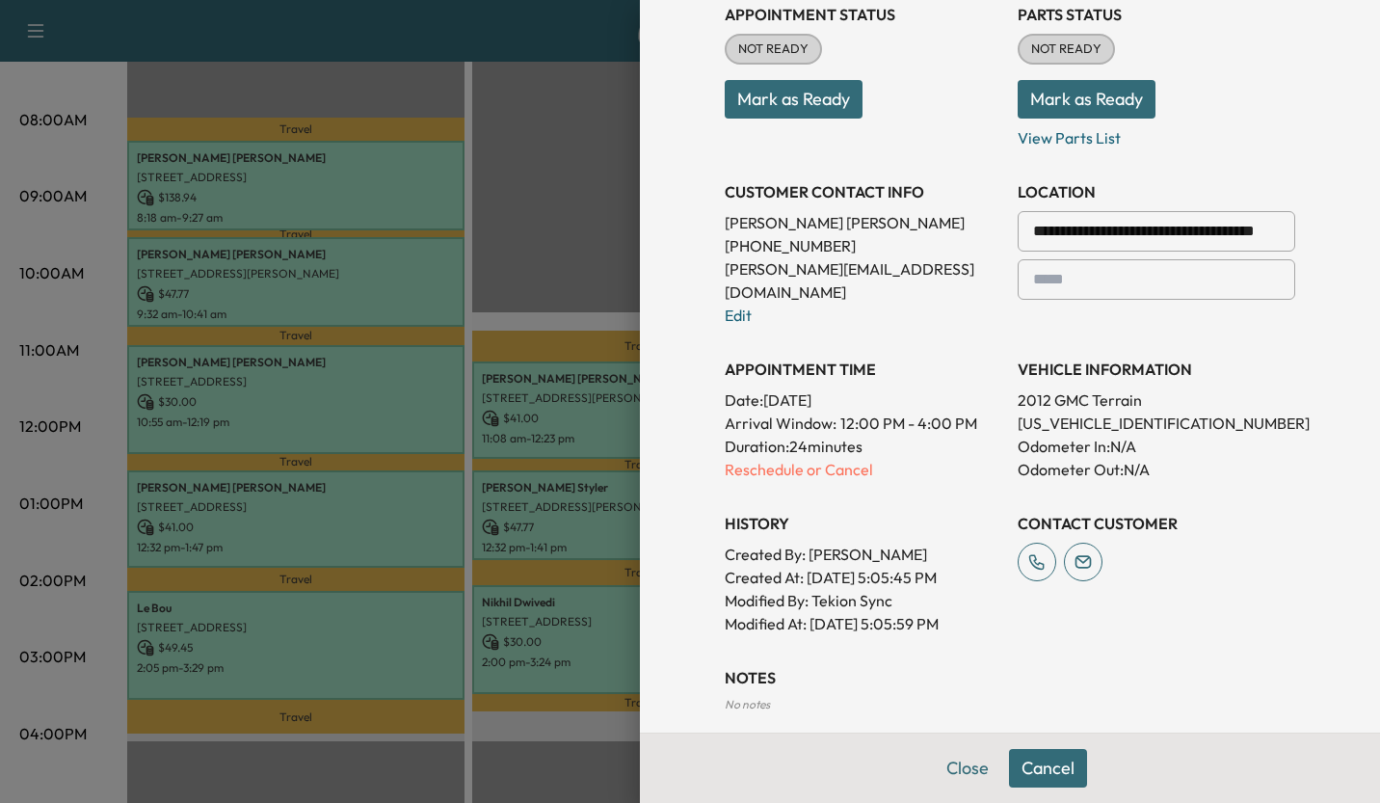
click at [797, 458] on p "Reschedule or Cancel" at bounding box center [864, 469] width 278 height 23
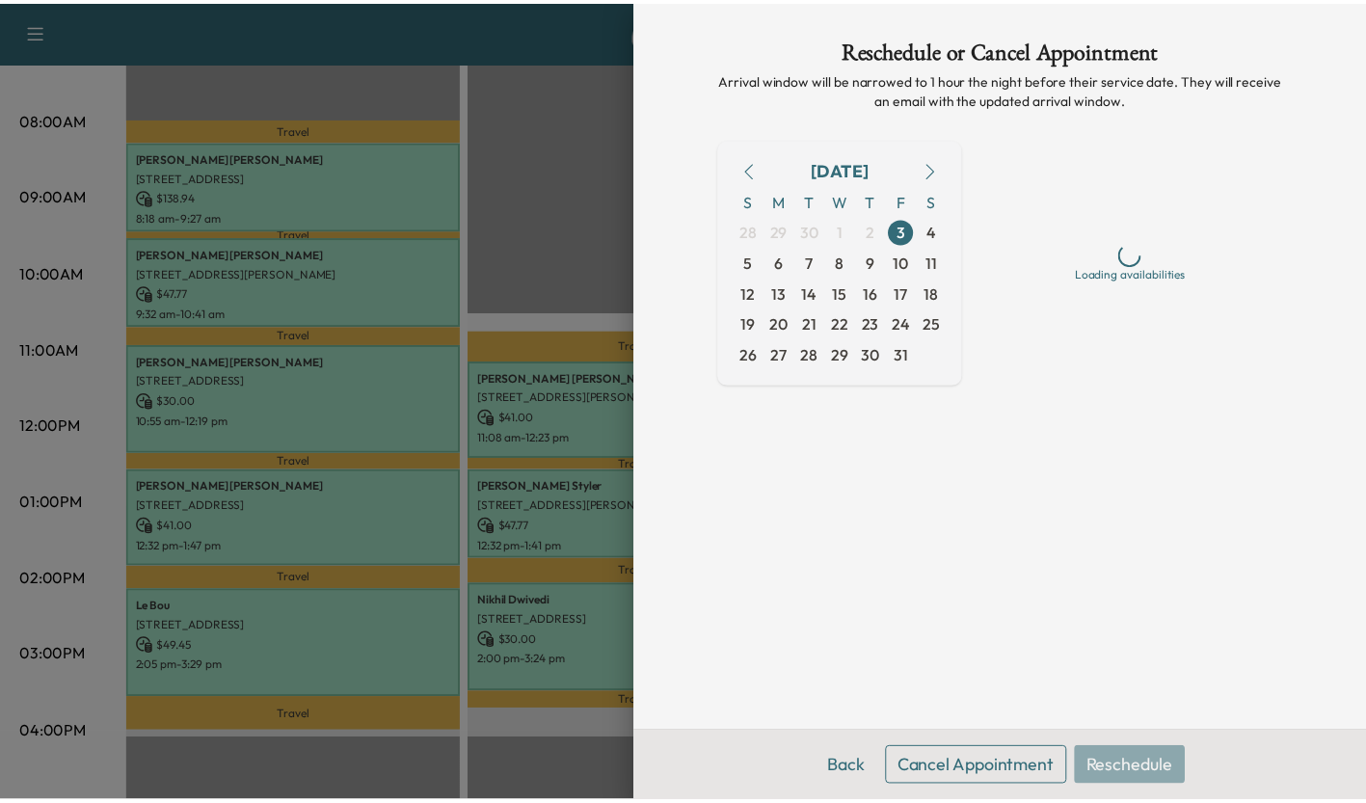
scroll to position [0, 0]
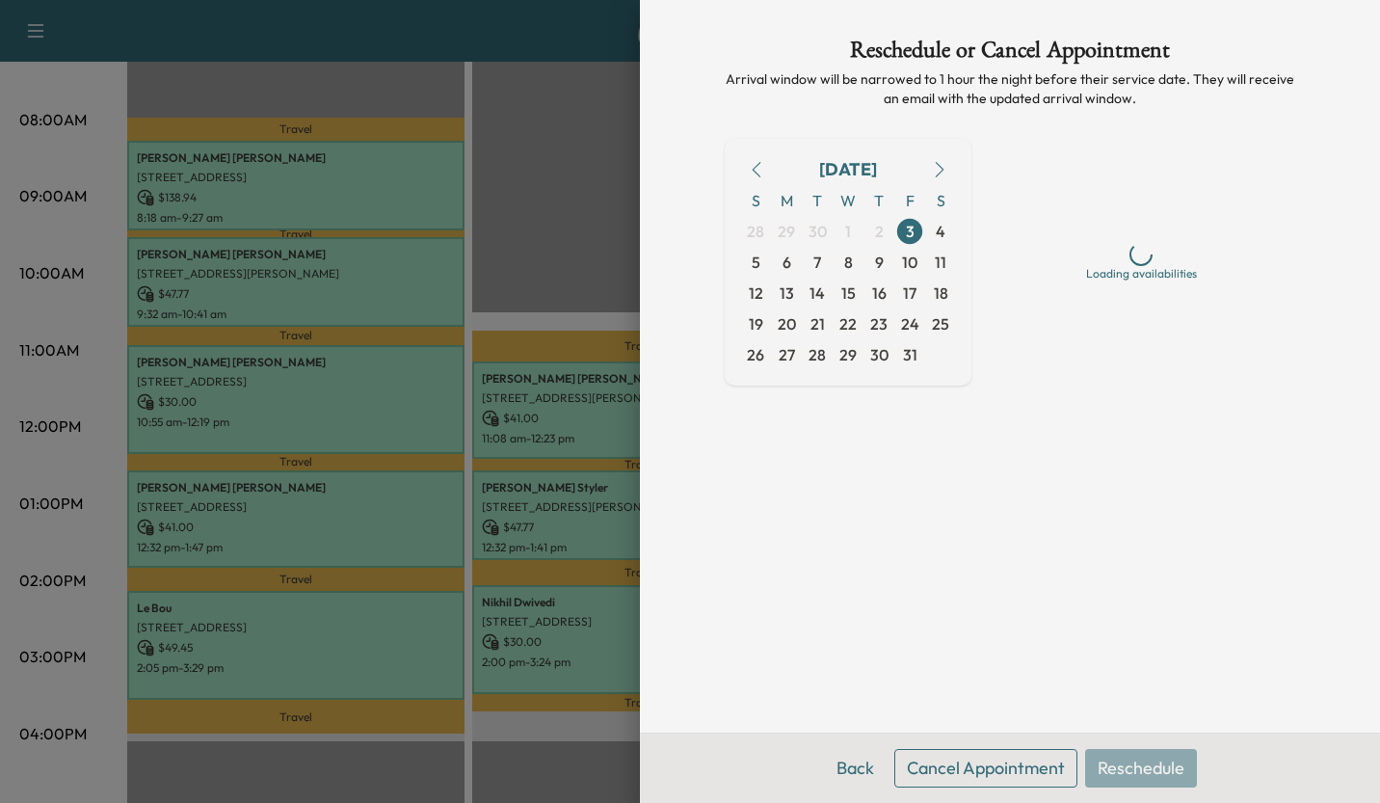
click at [984, 776] on button "Cancel Appointment" at bounding box center [985, 768] width 183 height 39
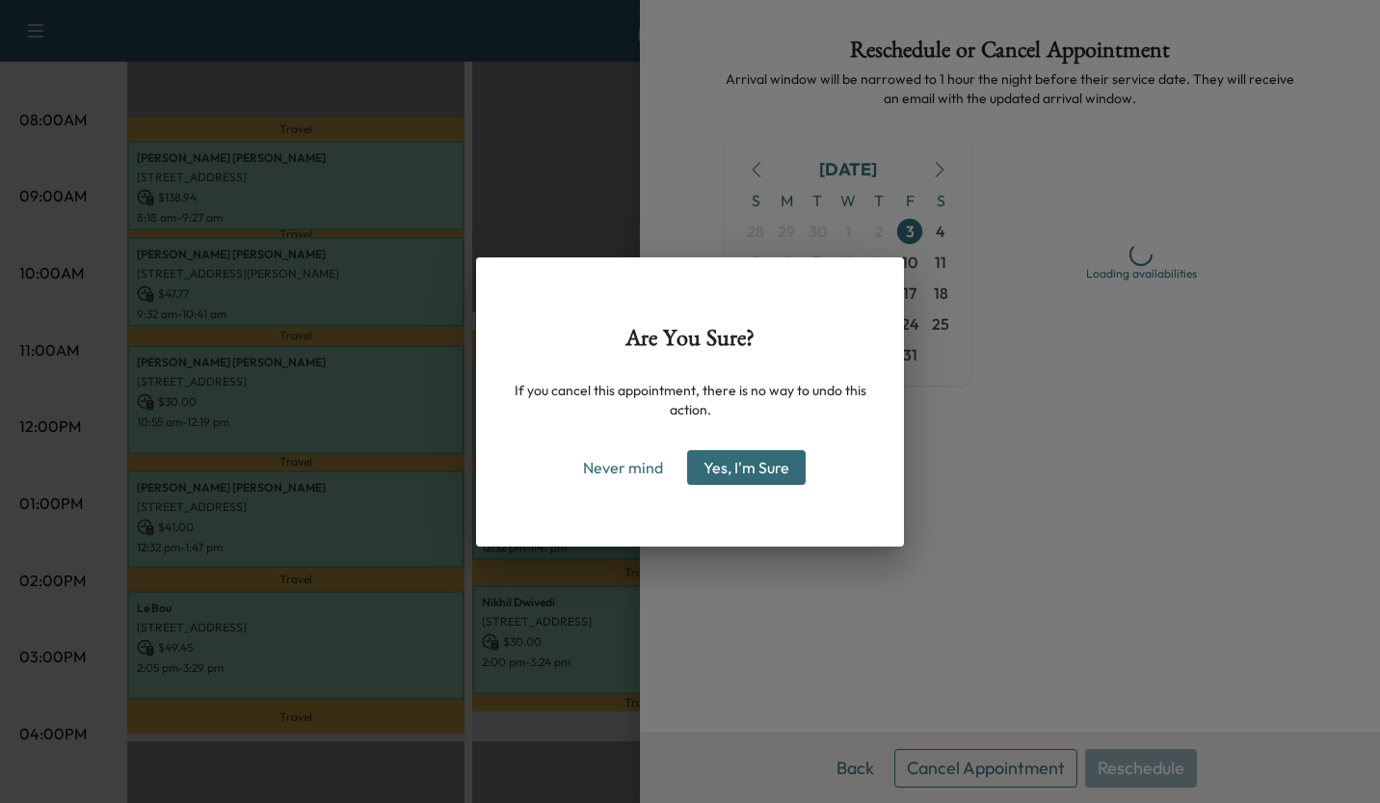
click at [748, 476] on button "Yes, I'm Sure" at bounding box center [746, 467] width 119 height 35
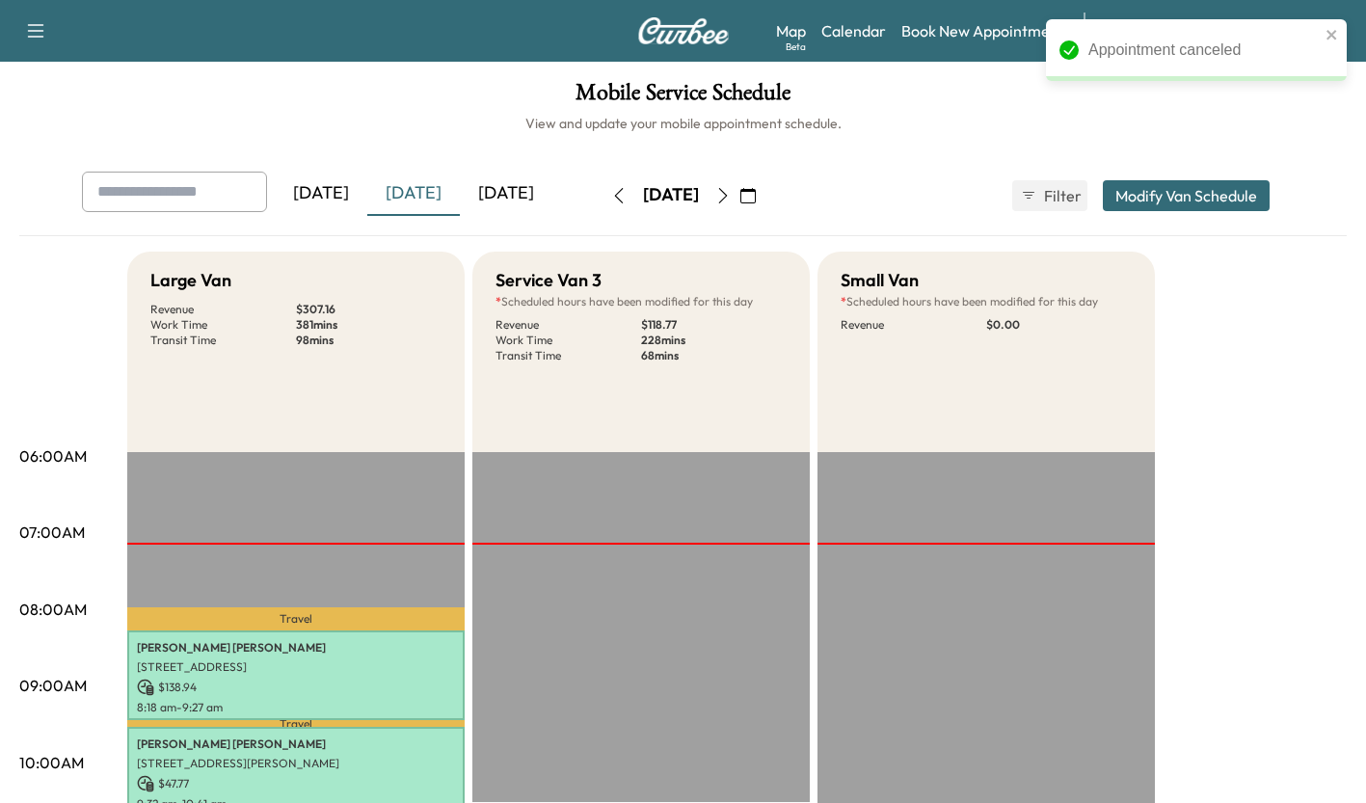
click at [1171, 200] on button "Modify Van Schedule" at bounding box center [1186, 195] width 167 height 31
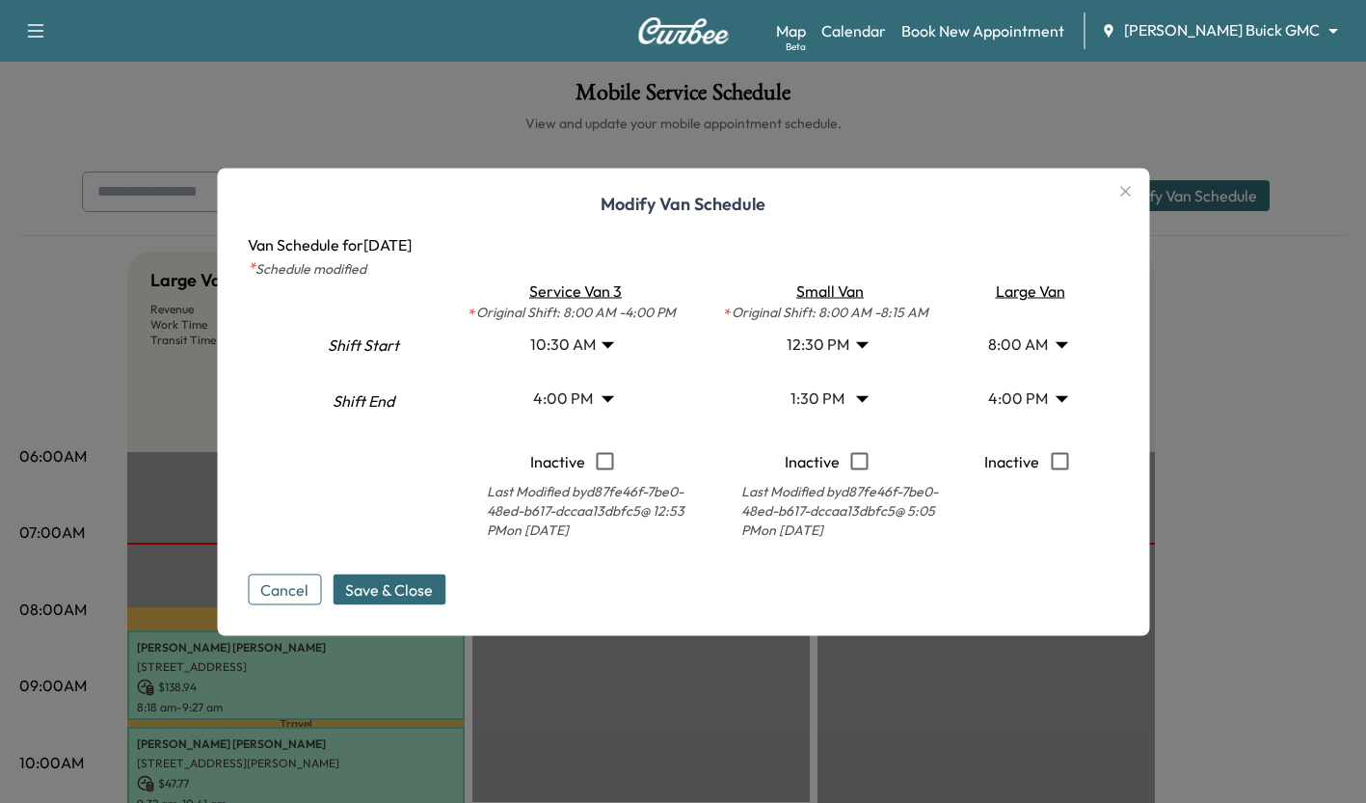
click at [840, 397] on body "Support Log Out Map Beta Calendar Book New Appointment [PERSON_NAME] Buick GMC …" at bounding box center [683, 401] width 1366 height 803
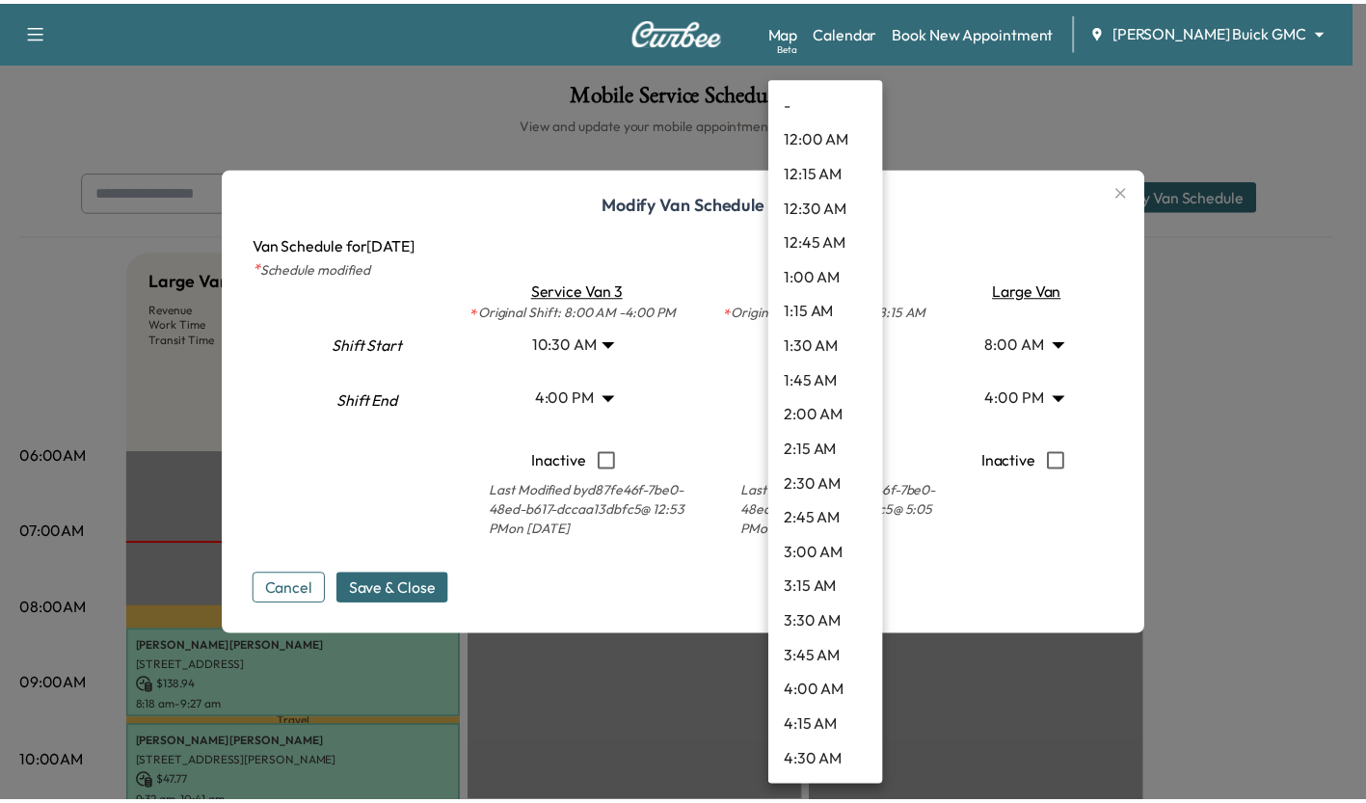
scroll to position [1578, 0]
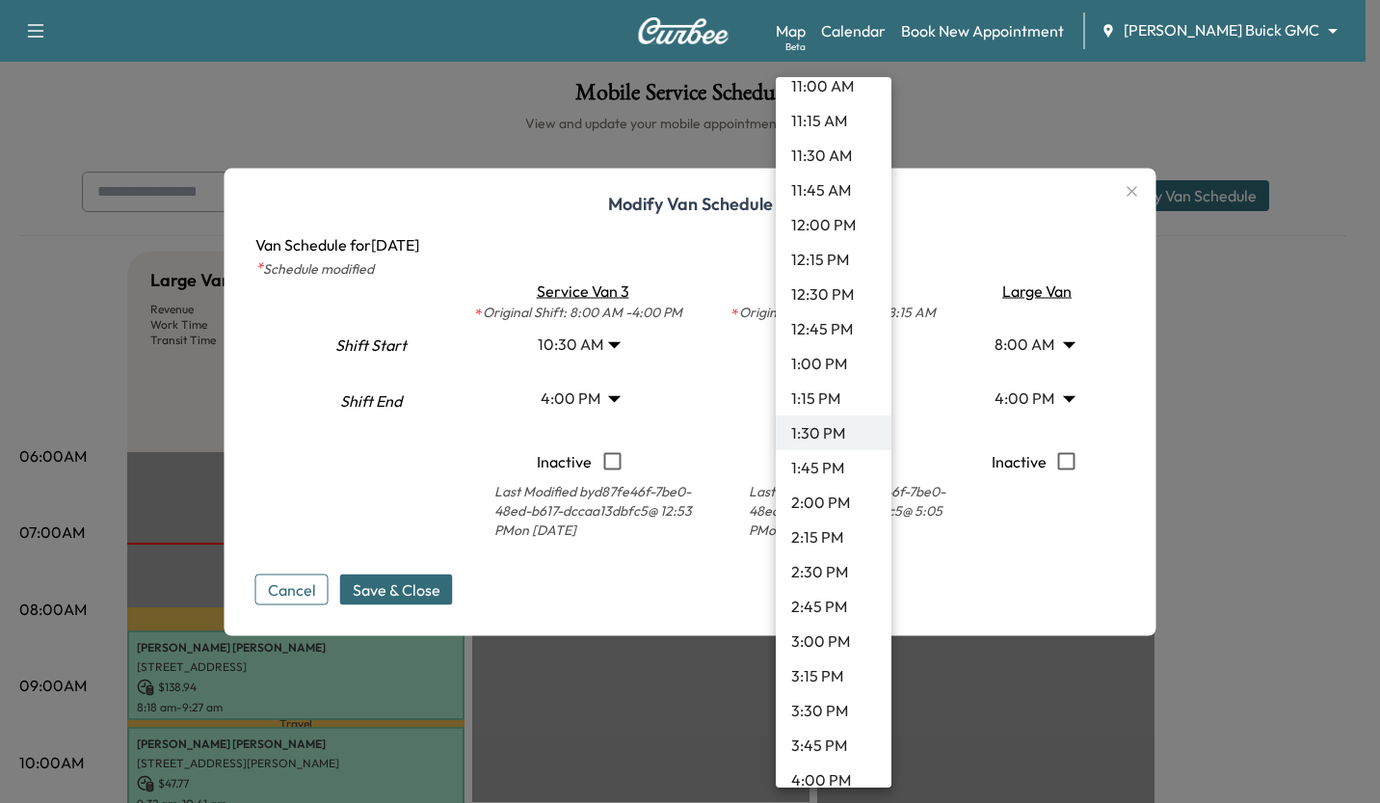
click at [820, 337] on li "12:45 PM" at bounding box center [834, 328] width 116 height 35
type input "*****"
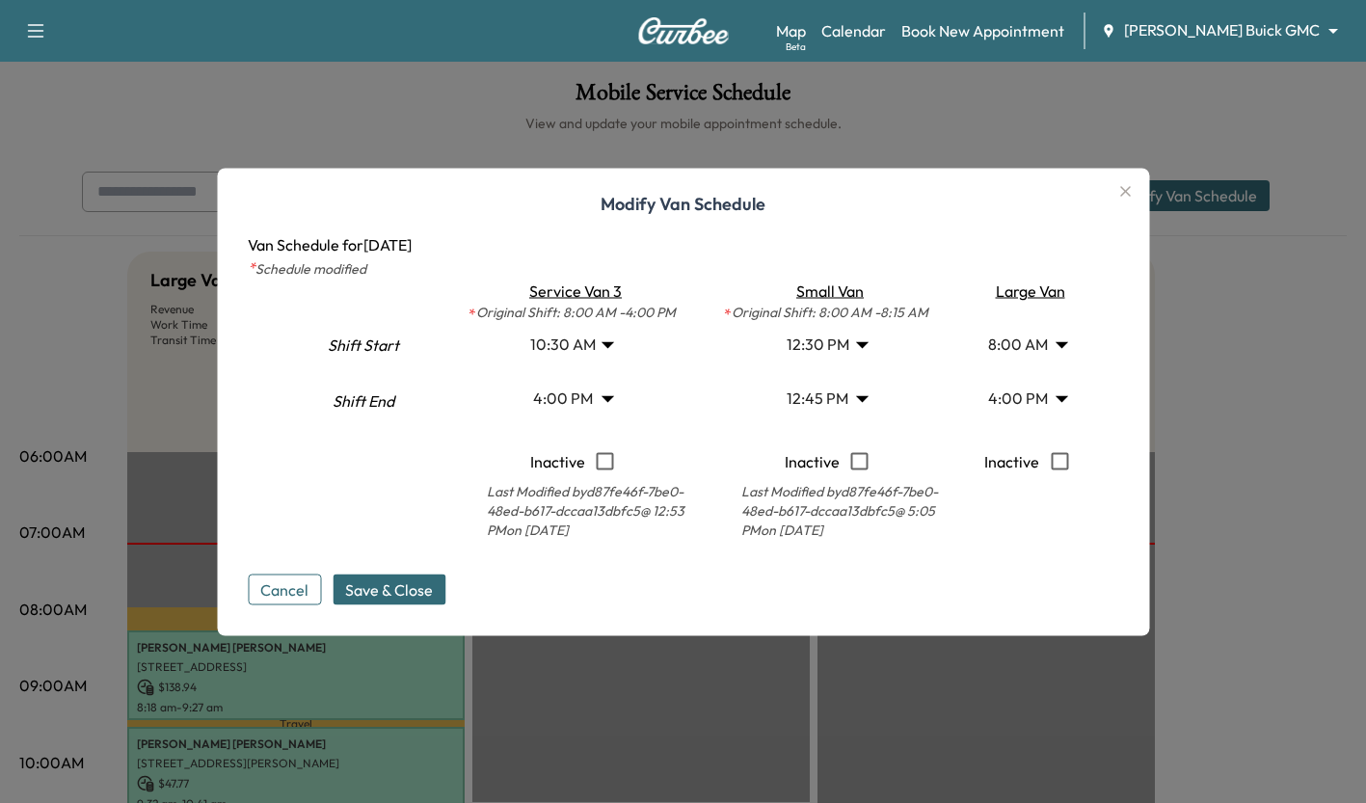
click at [389, 598] on span "Save & Close" at bounding box center [389, 588] width 88 height 23
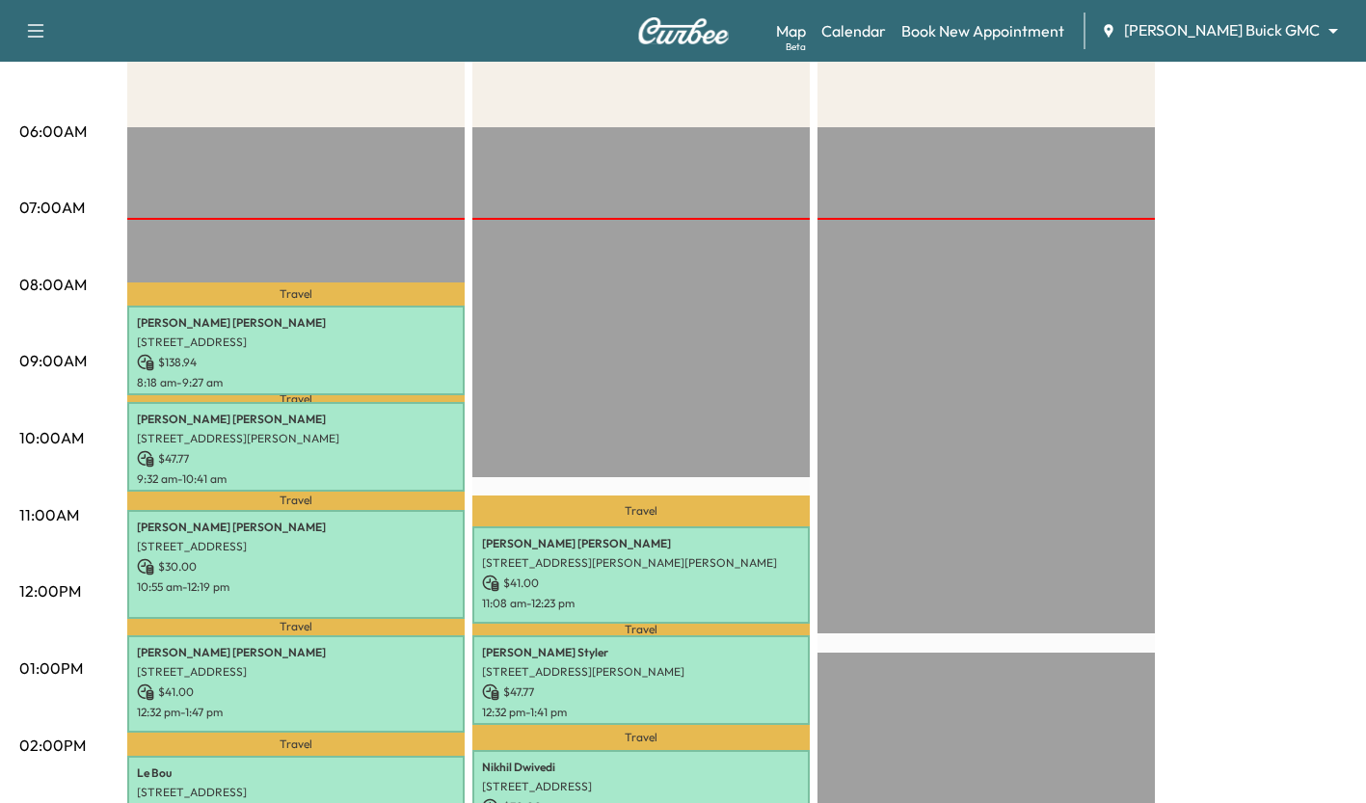
scroll to position [325, 0]
click at [1234, 38] on body "Support Log Out Map Beta Calendar Book New Appointment [PERSON_NAME] Buick GMC …" at bounding box center [683, 76] width 1366 height 803
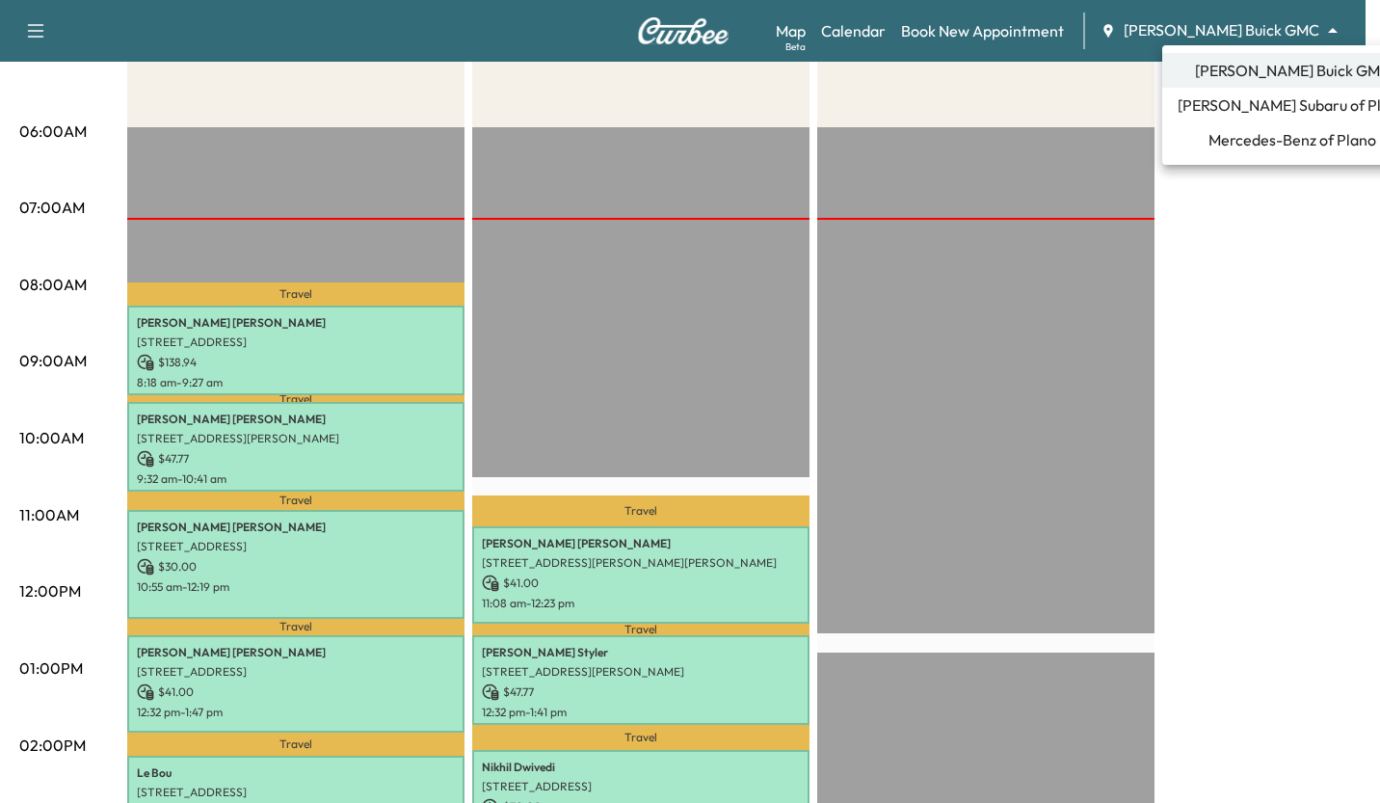
click at [1255, 152] on li "Mercedes-Benz of Plano" at bounding box center [1292, 139] width 260 height 35
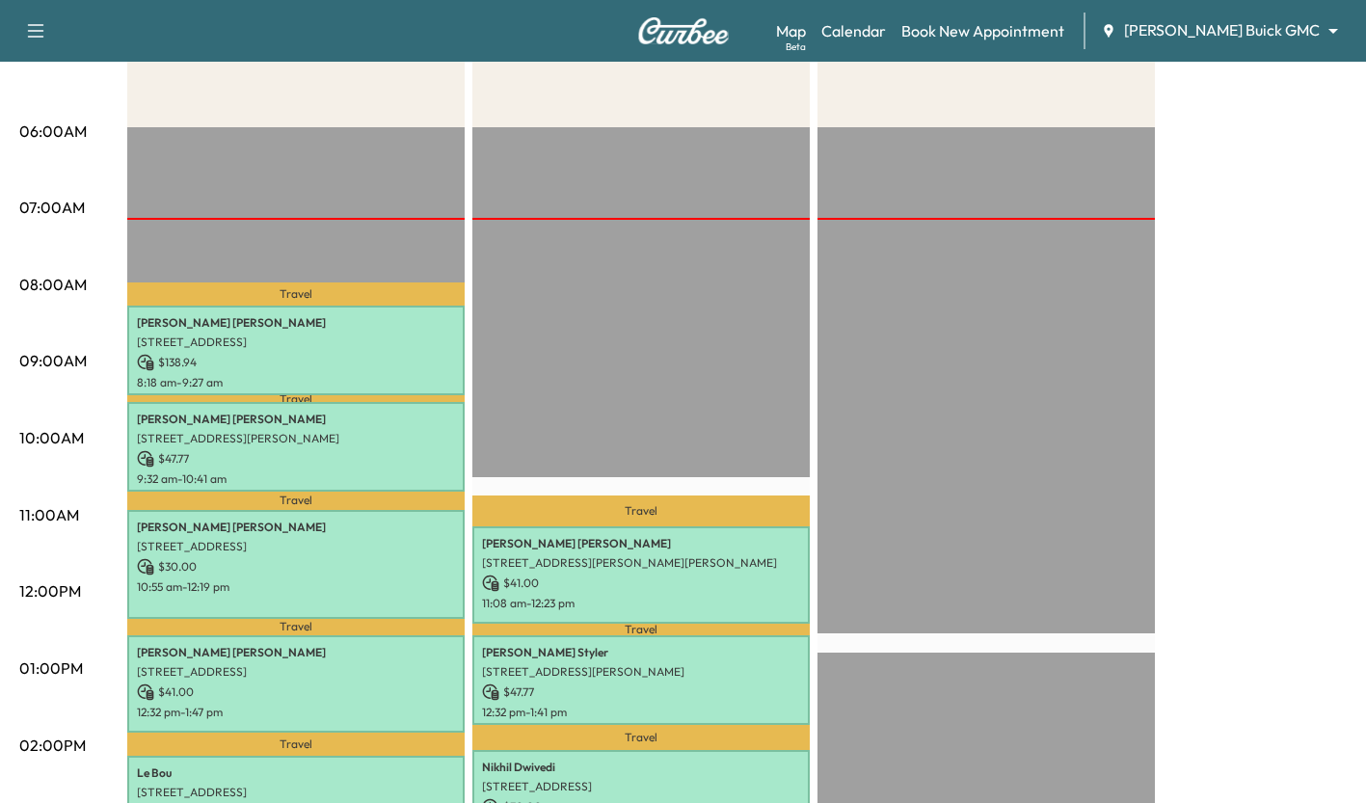
scroll to position [0, 0]
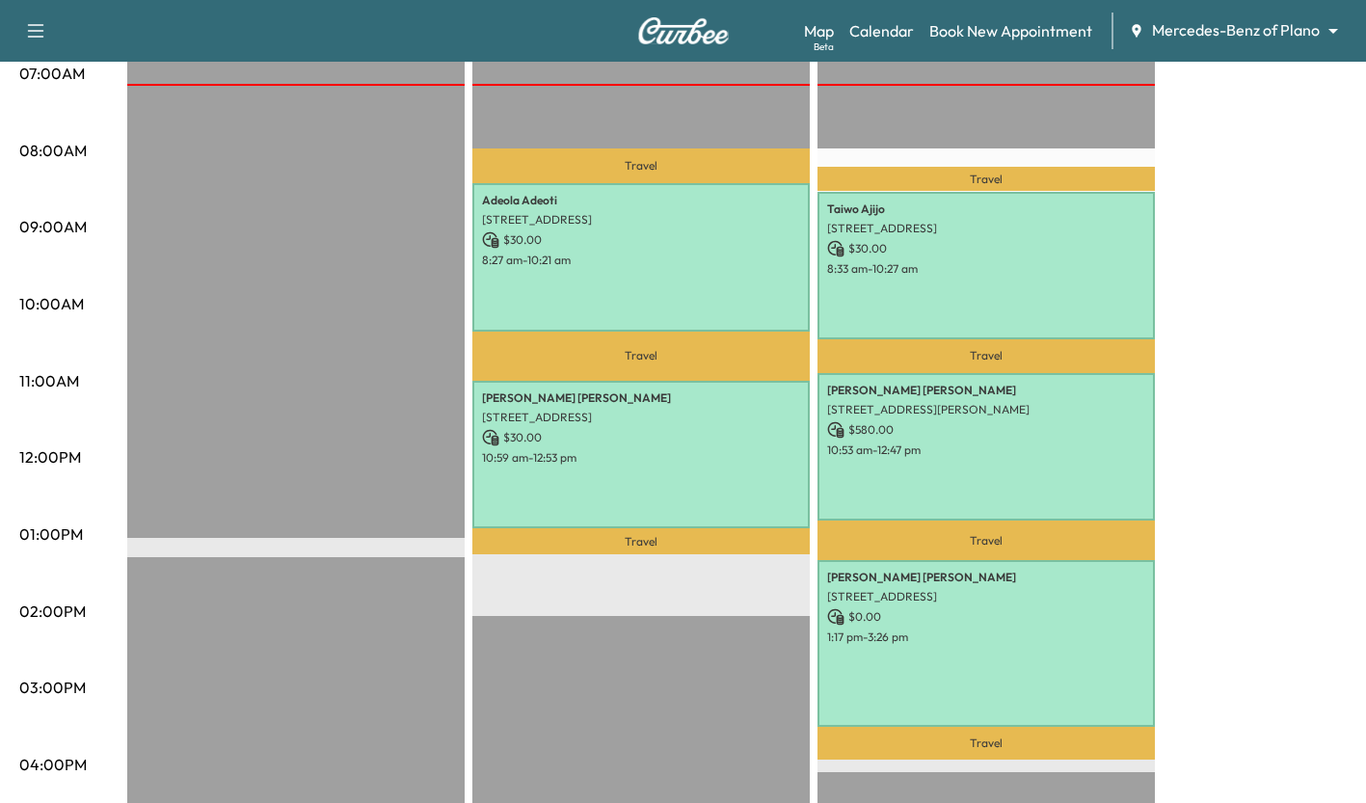
scroll to position [466, 0]
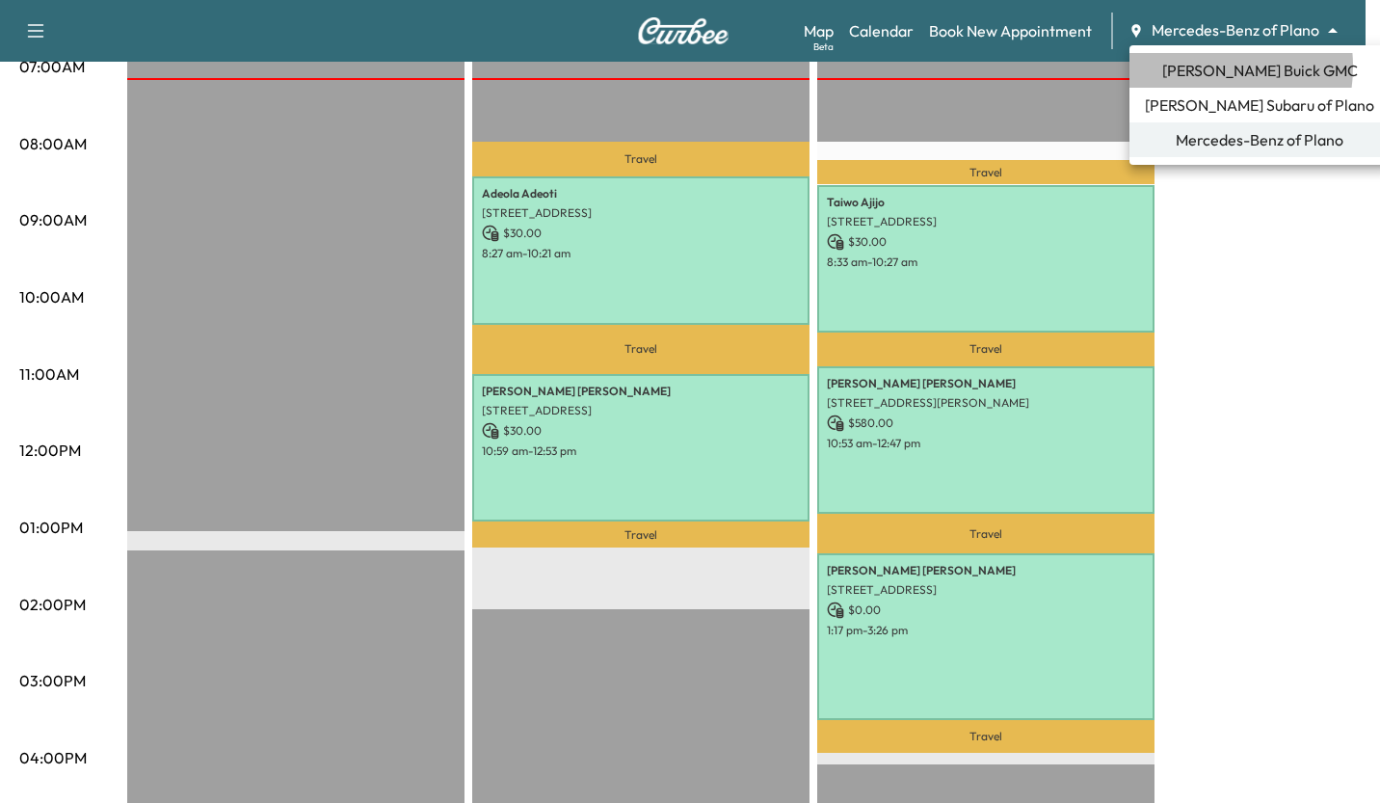
click at [1188, 67] on span "[PERSON_NAME] Buick GMC" at bounding box center [1260, 70] width 196 height 23
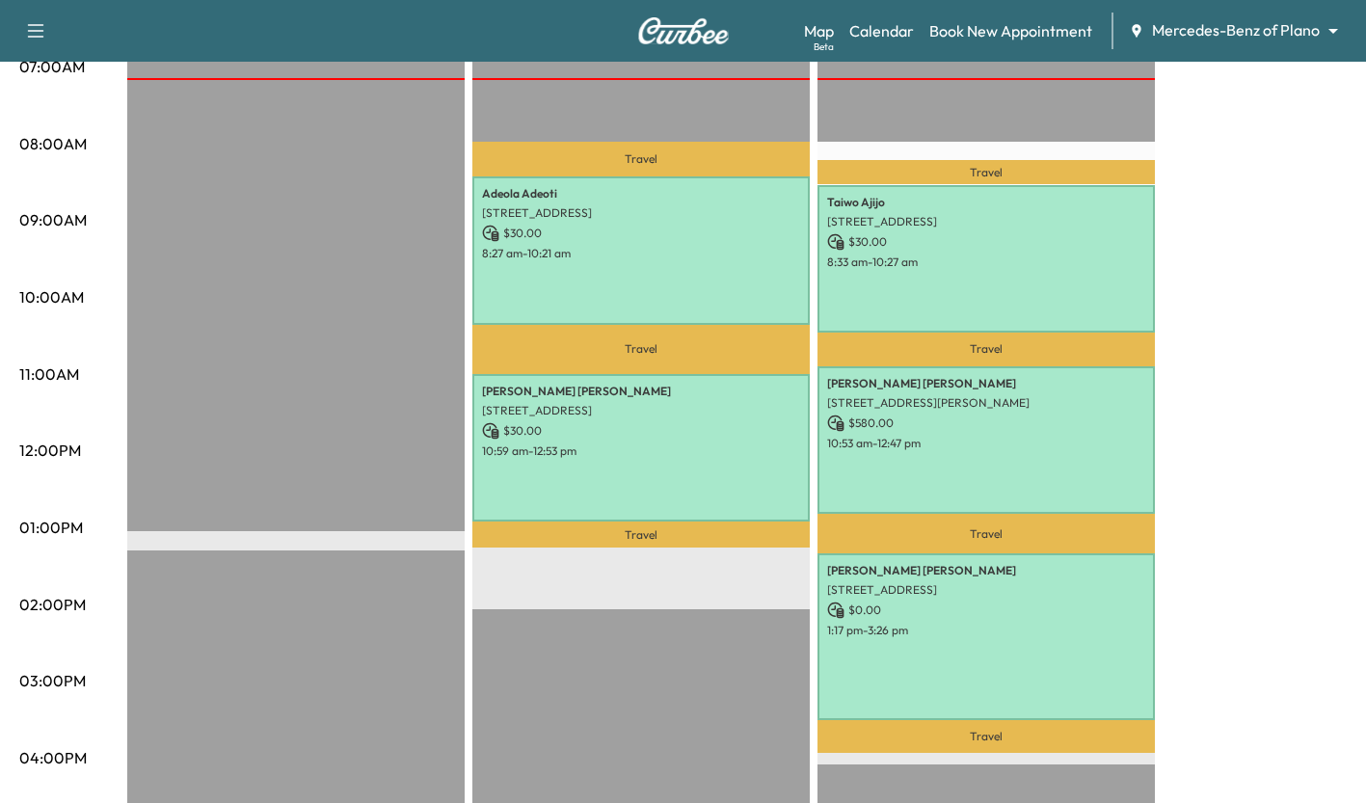
scroll to position [0, 0]
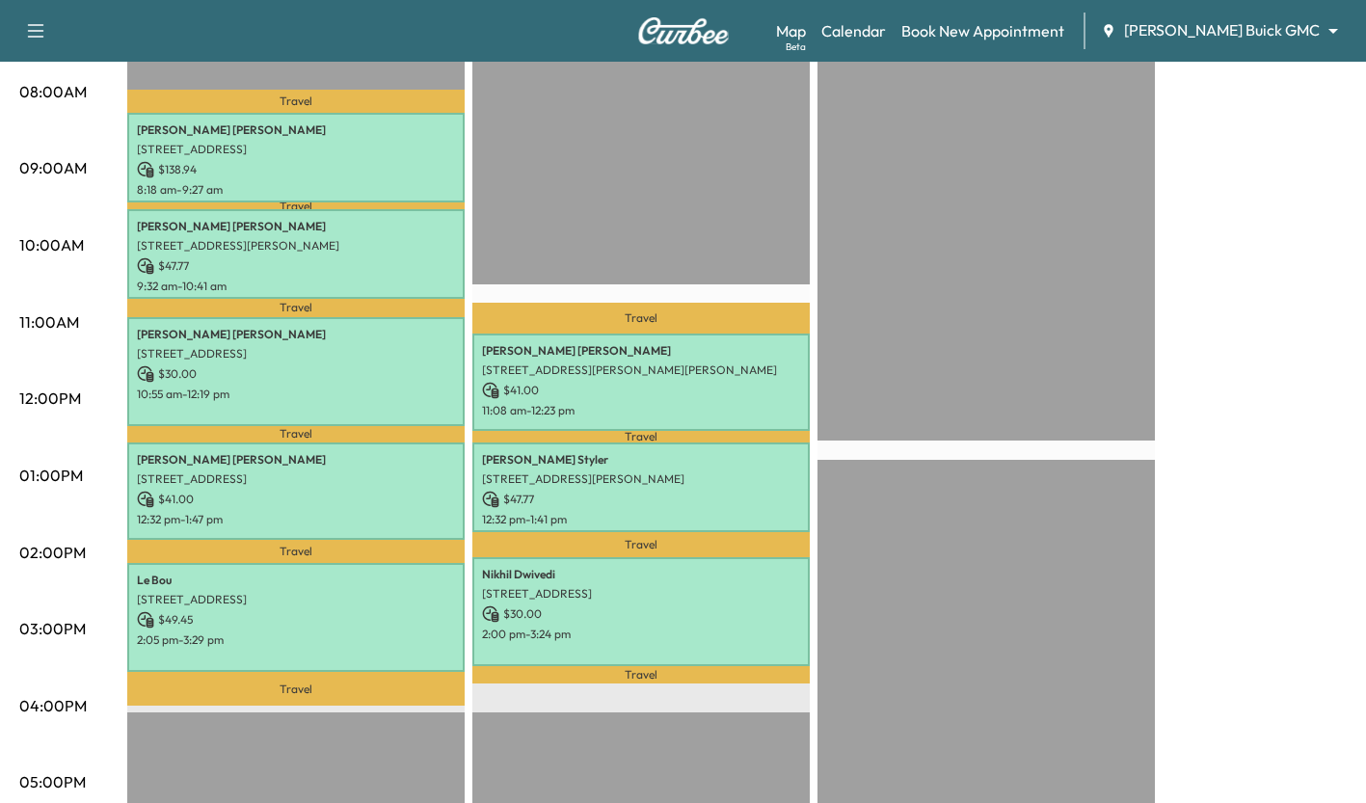
scroll to position [520, 0]
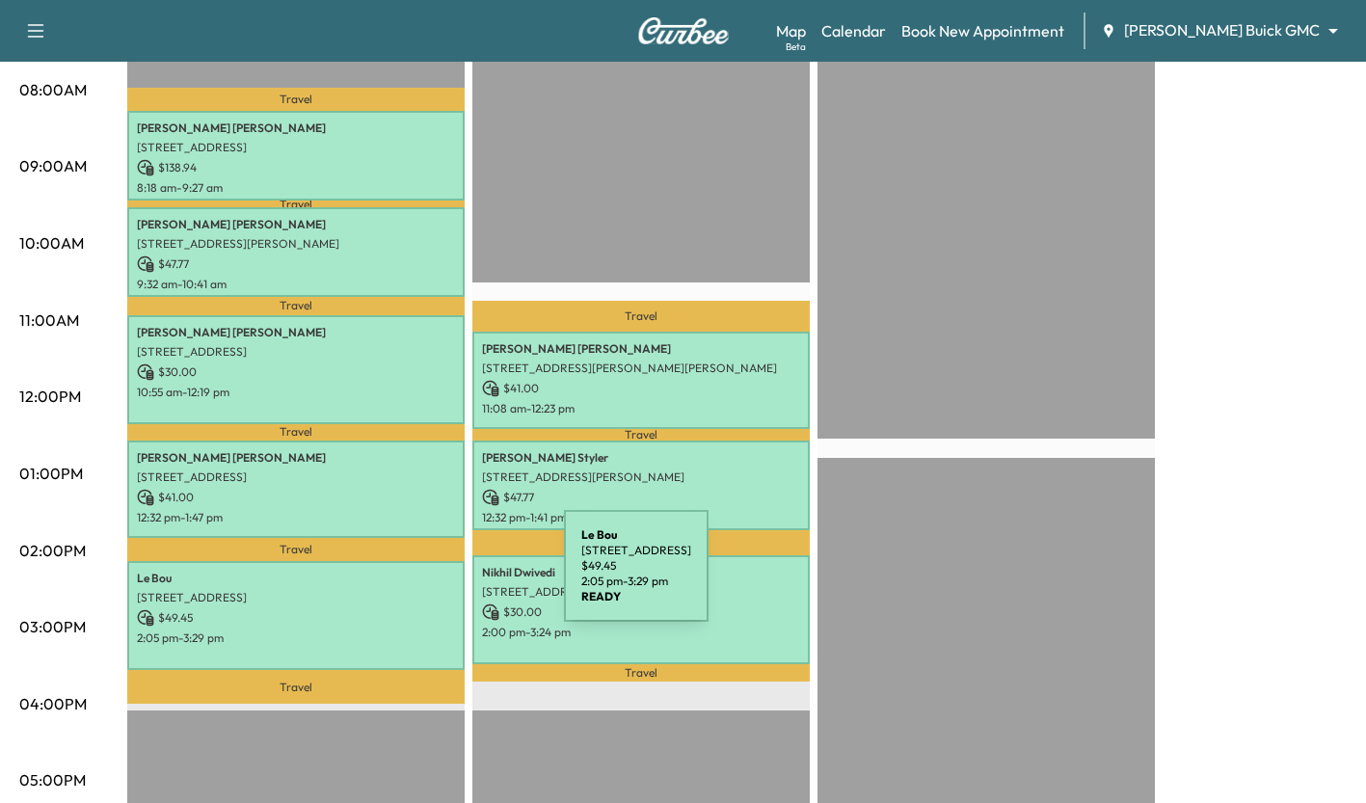
click at [419, 577] on p "Le Bou" at bounding box center [296, 578] width 318 height 15
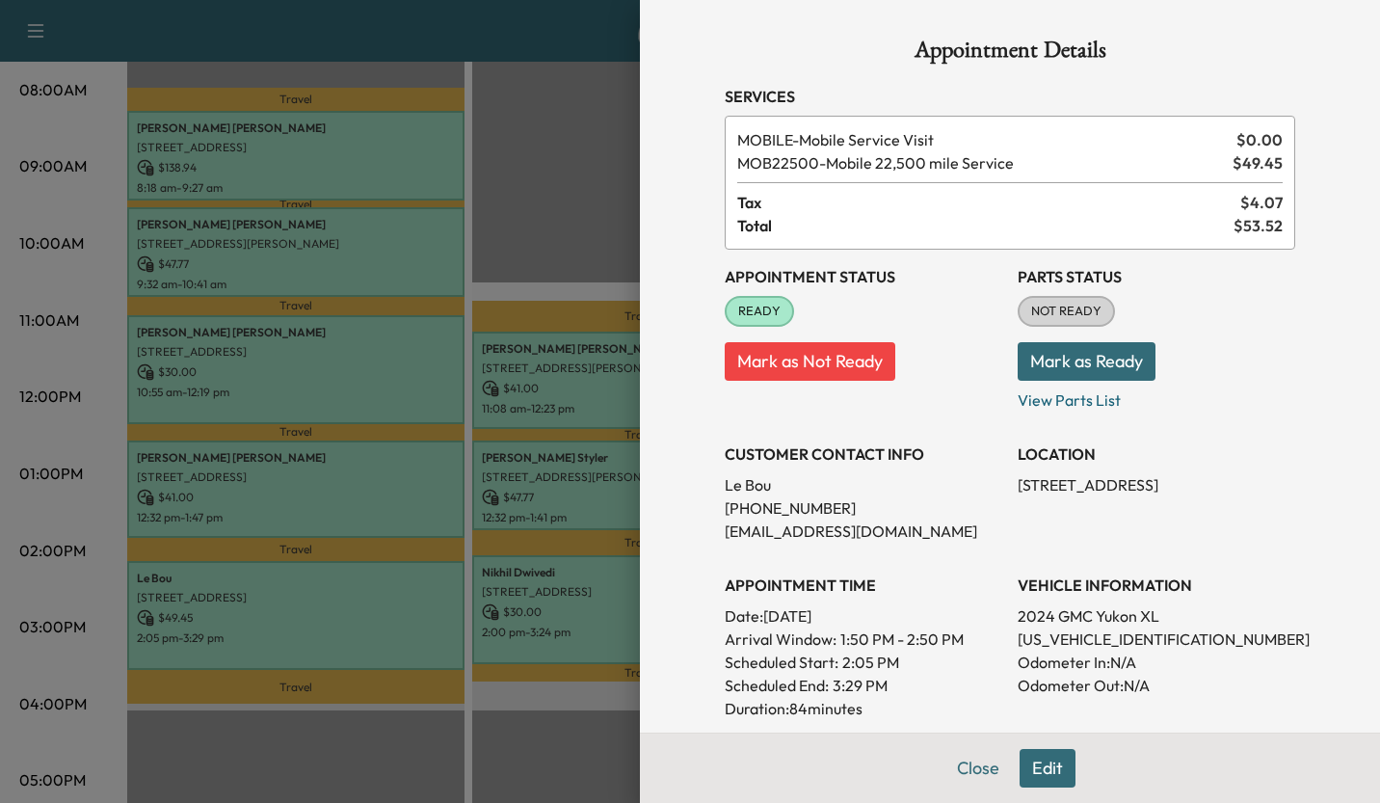
click at [607, 143] on div at bounding box center [690, 401] width 1380 height 803
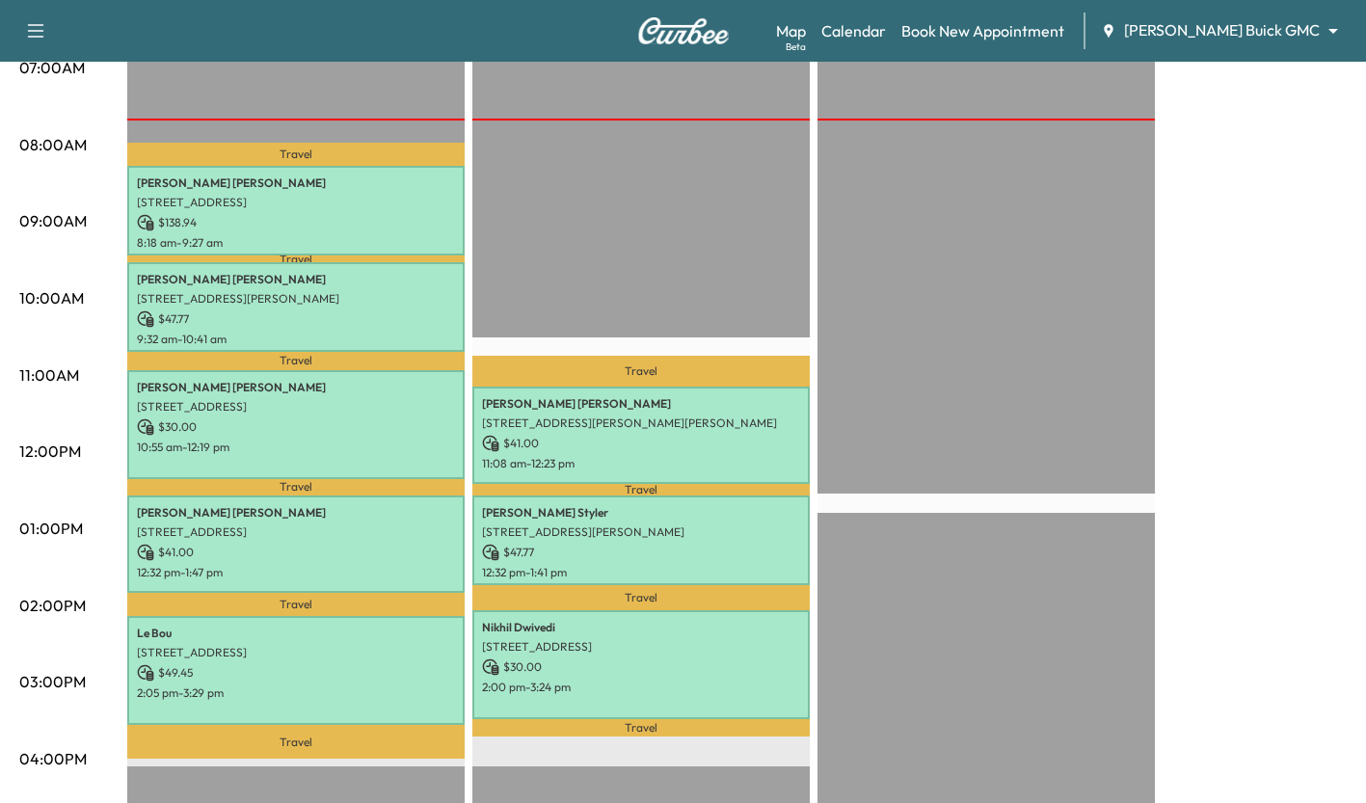
scroll to position [464, 0]
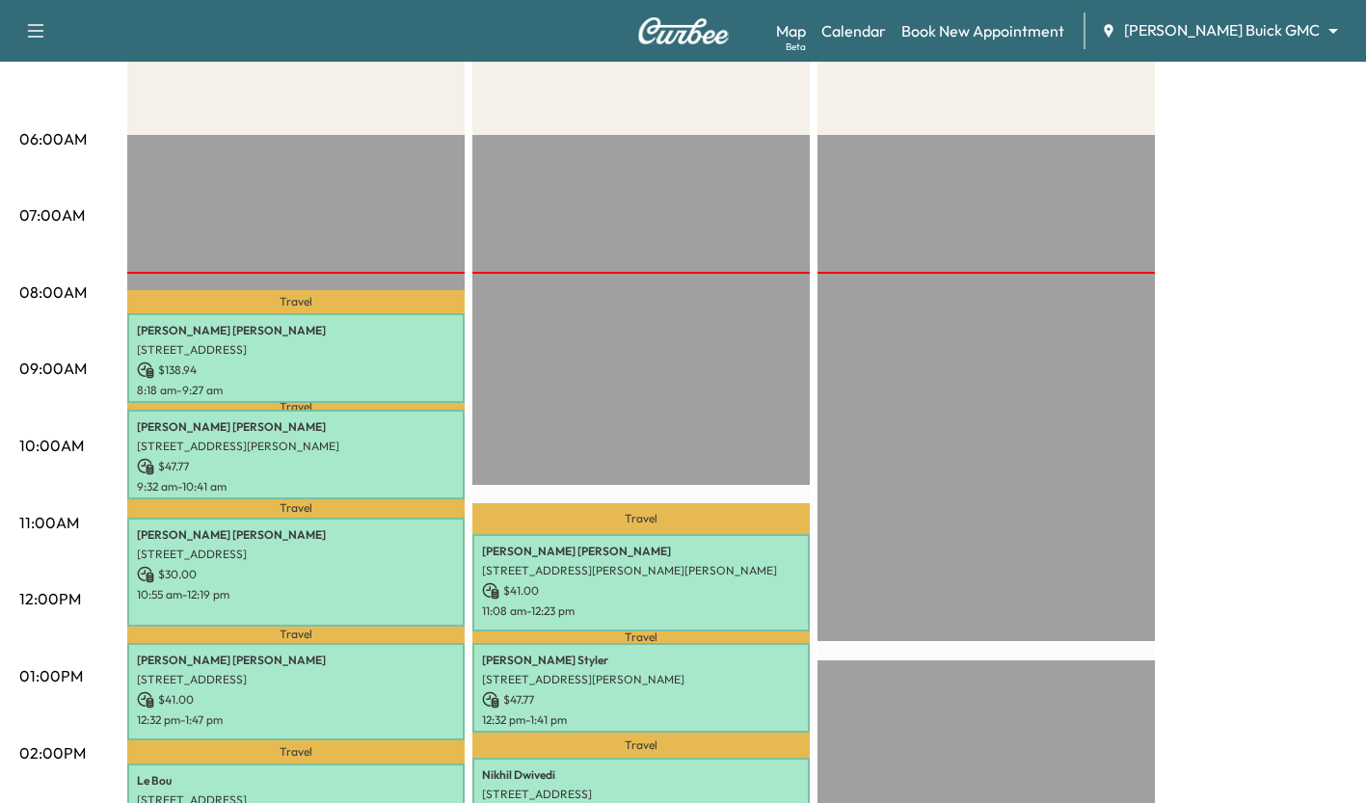
scroll to position [361, 0]
